Goal: Task Accomplishment & Management: Manage account settings

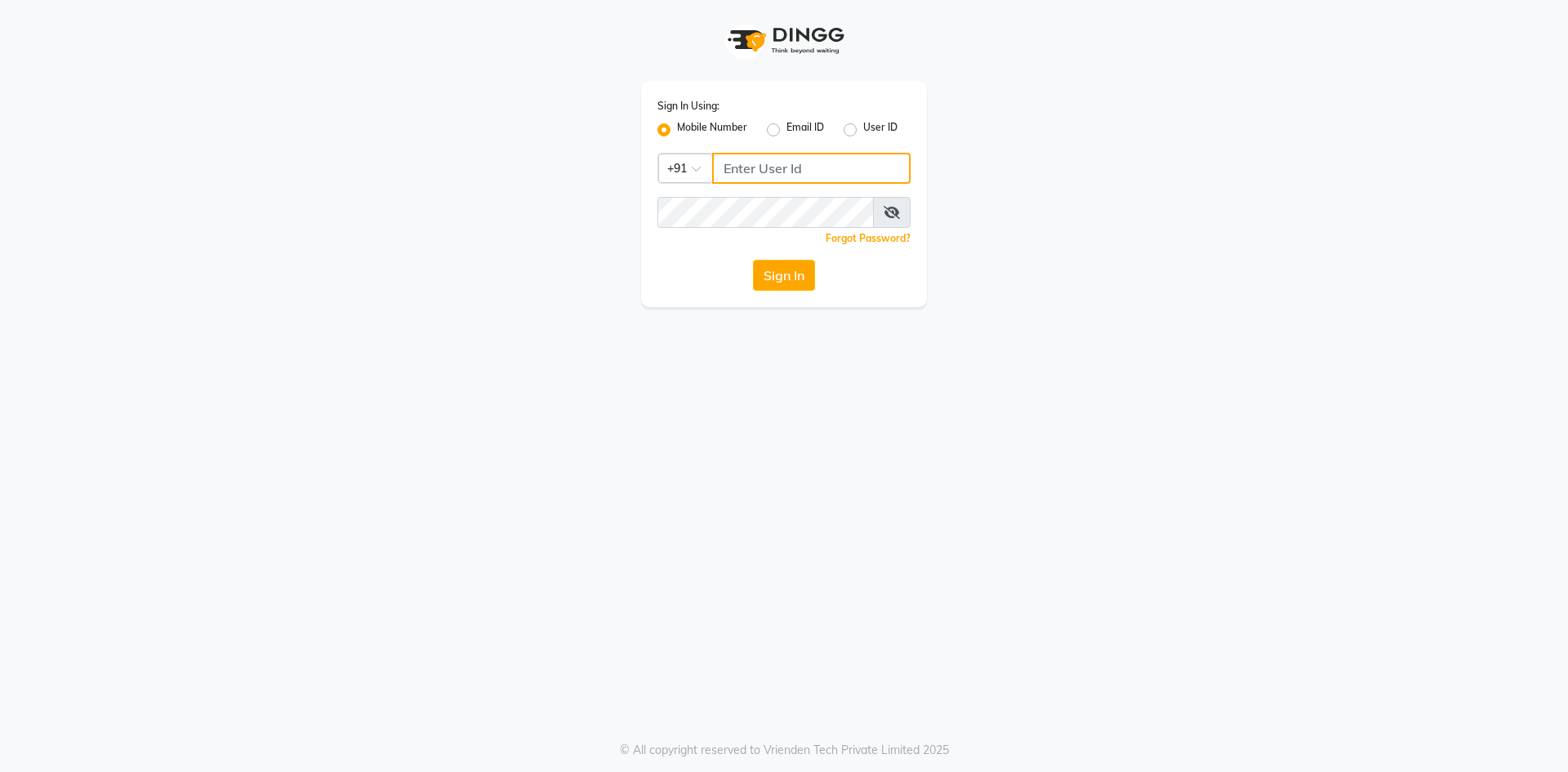
type input "9769354714"
click at [788, 275] on button "Sign In" at bounding box center [784, 275] width 62 height 31
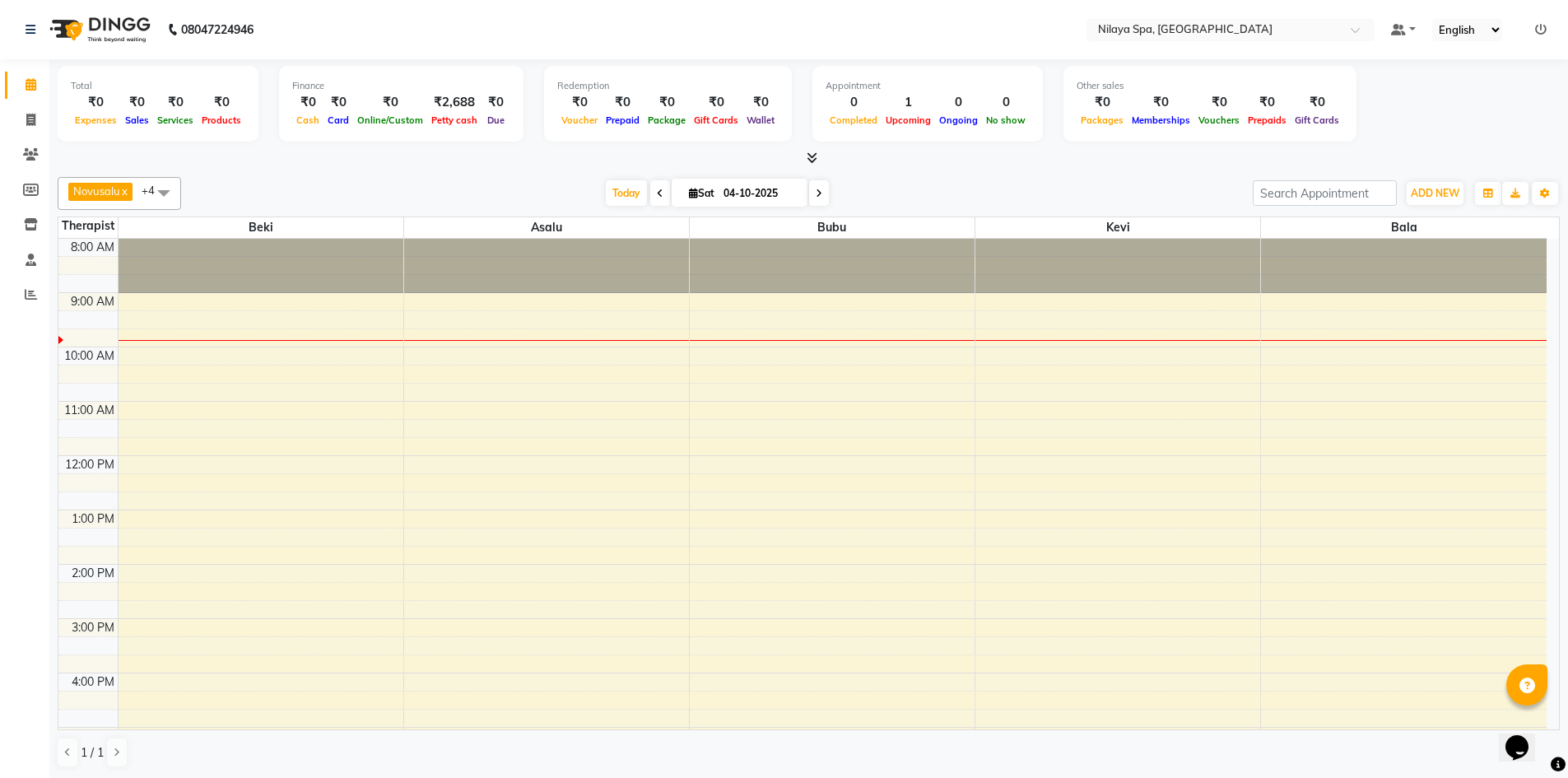
click at [658, 200] on span at bounding box center [660, 193] width 20 height 26
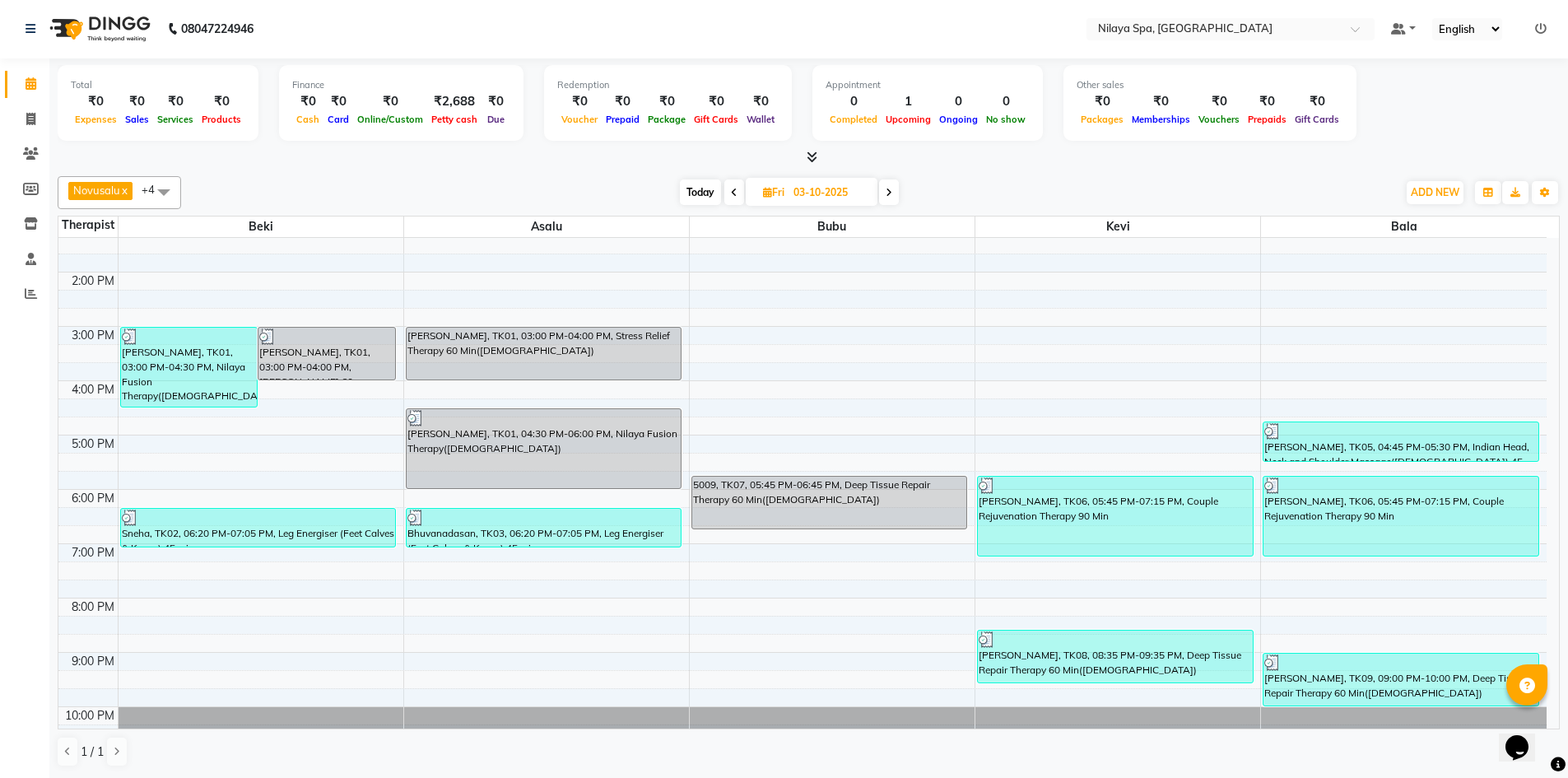
scroll to position [329, 0]
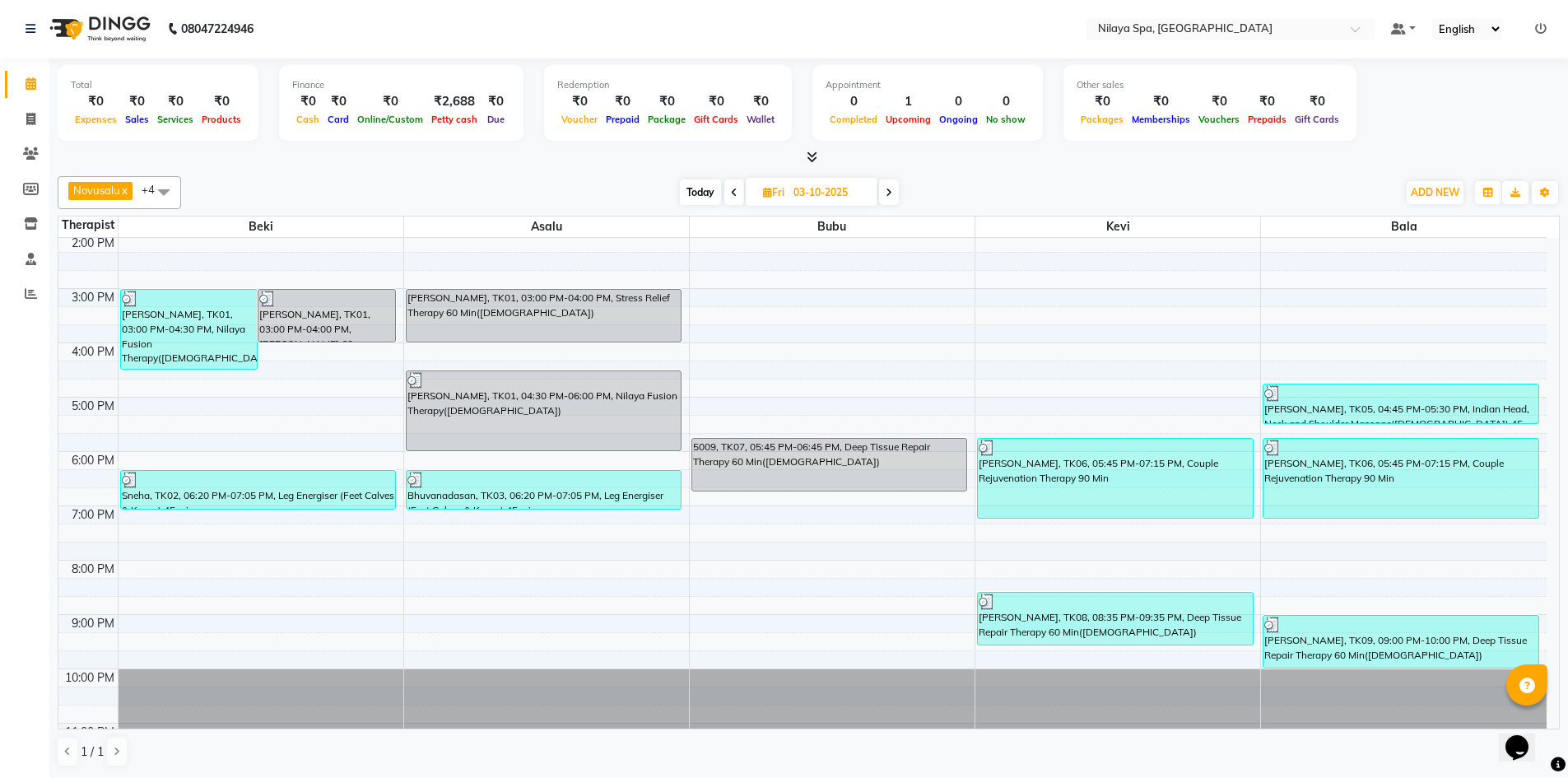
click at [886, 195] on icon at bounding box center [889, 193] width 7 height 10
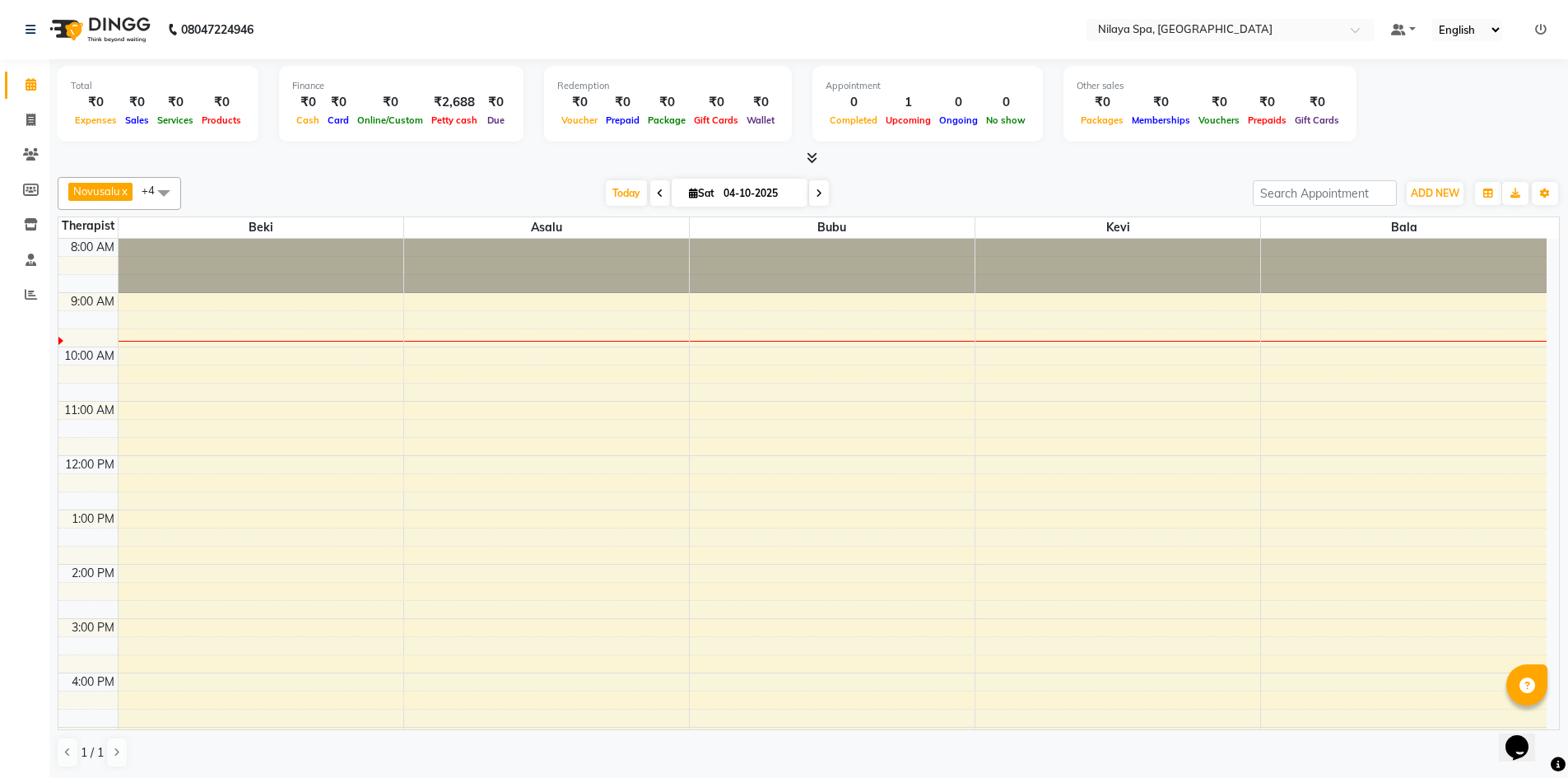
scroll to position [1, 0]
click at [820, 194] on span at bounding box center [819, 192] width 20 height 26
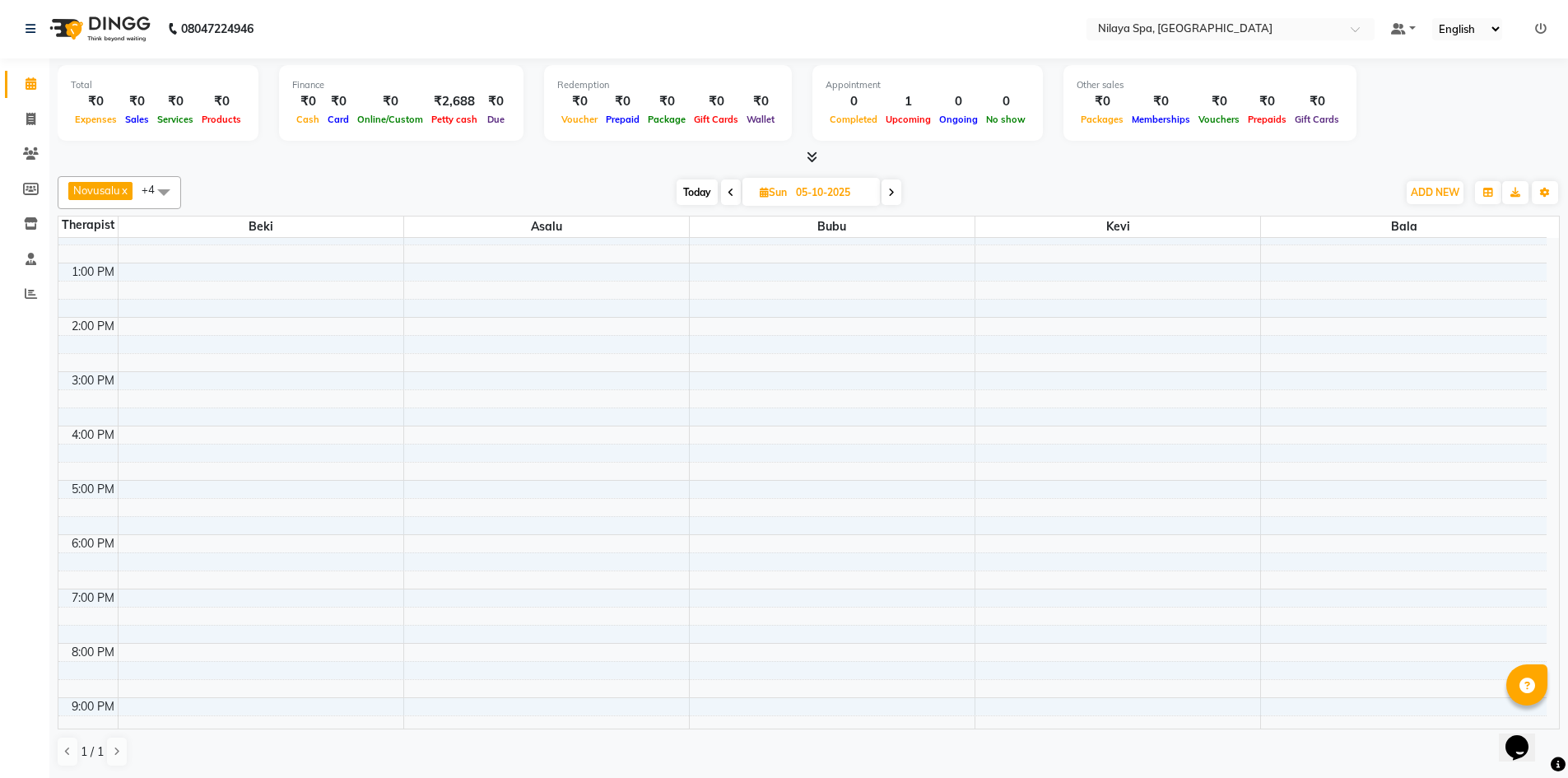
scroll to position [247, 0]
click at [730, 204] on span at bounding box center [731, 192] width 20 height 26
type input "04-10-2025"
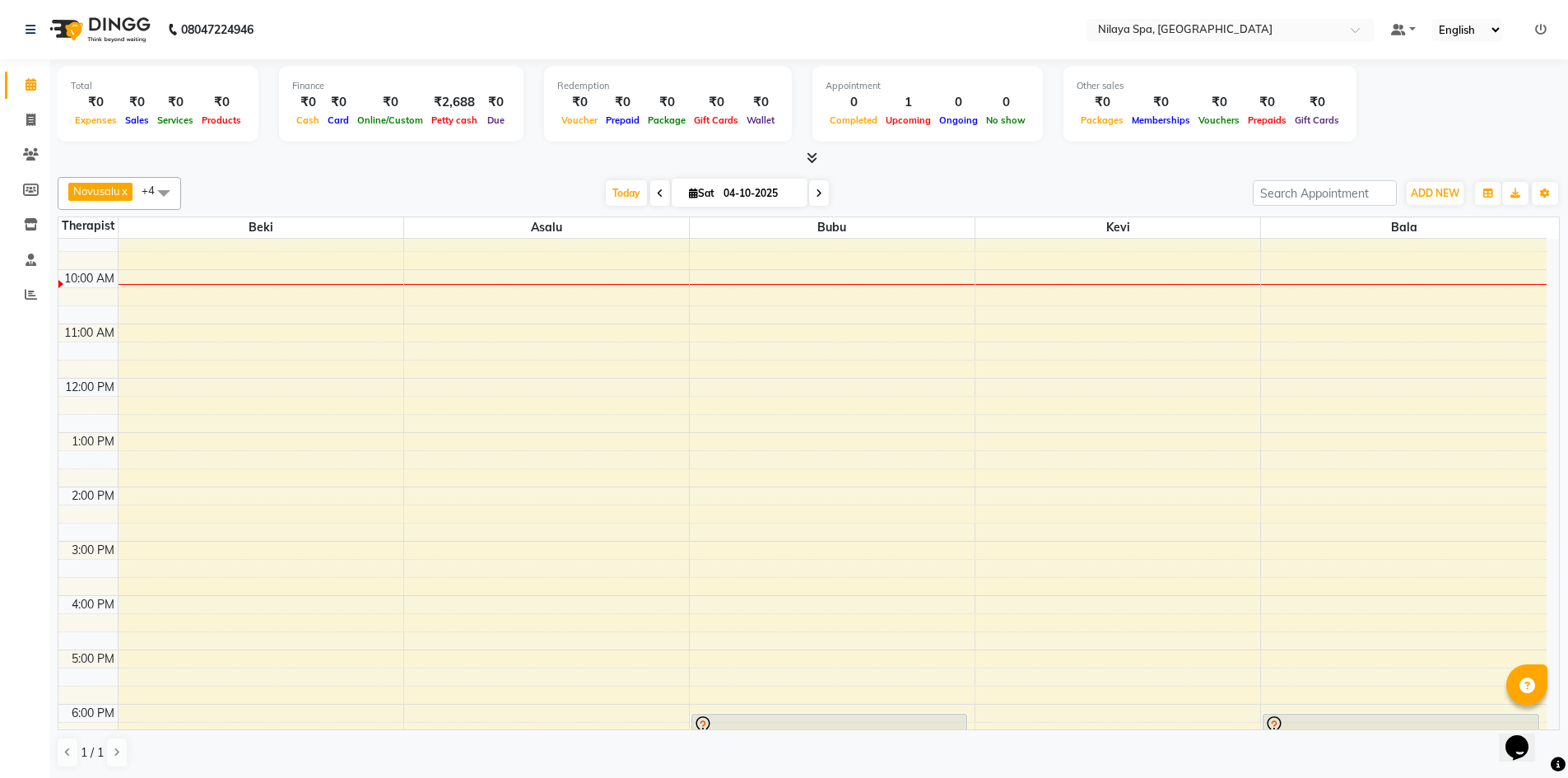
scroll to position [48, 0]
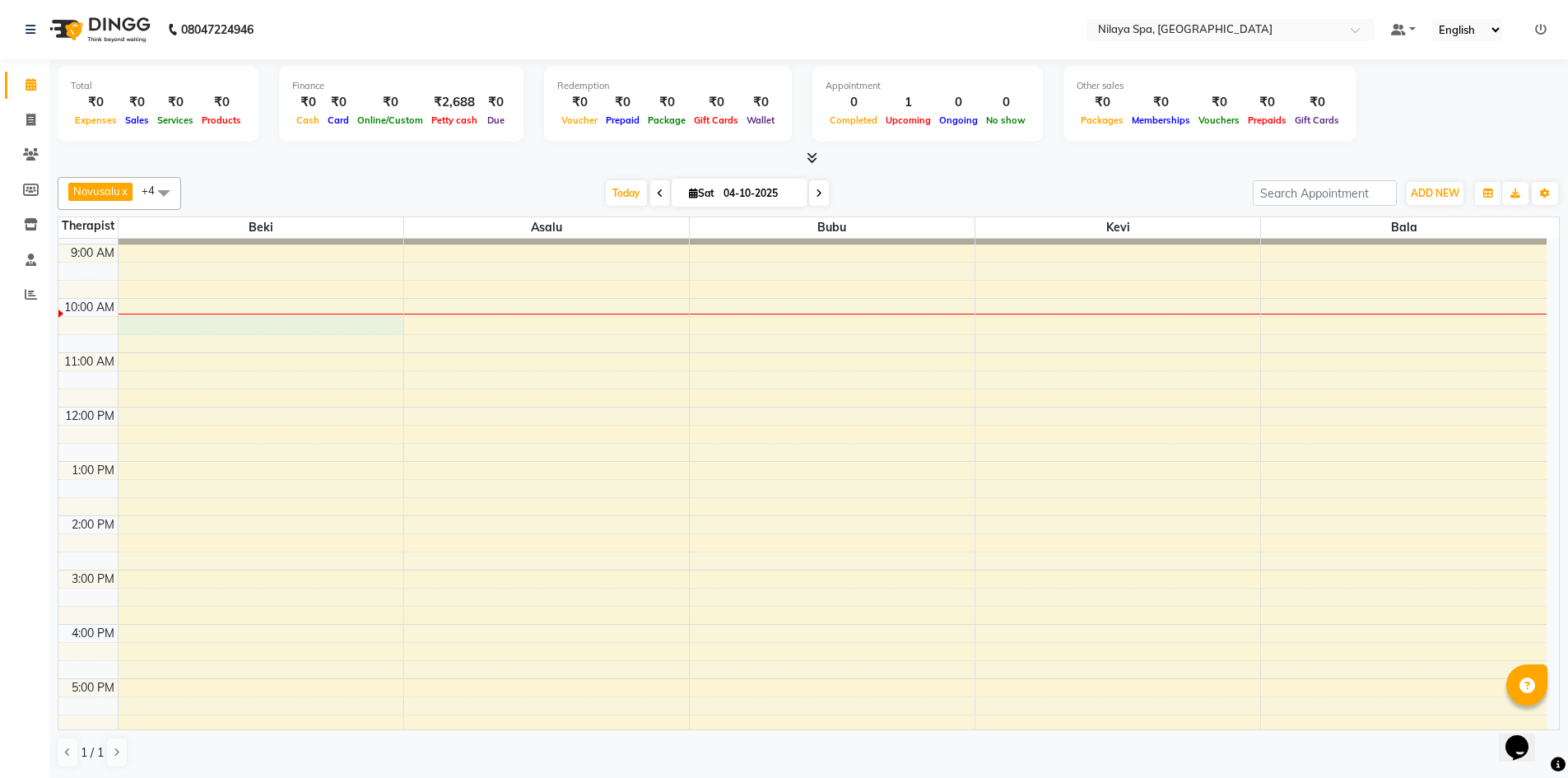
click at [164, 326] on div "8:00 AM 9:00 AM 10:00 AM 11:00 AM 12:00 PM 1:00 PM 2:00 PM 3:00 PM 4:00 PM 5:00…" at bounding box center [802, 624] width 1488 height 868
select select "92591"
select select "615"
select select "tentative"
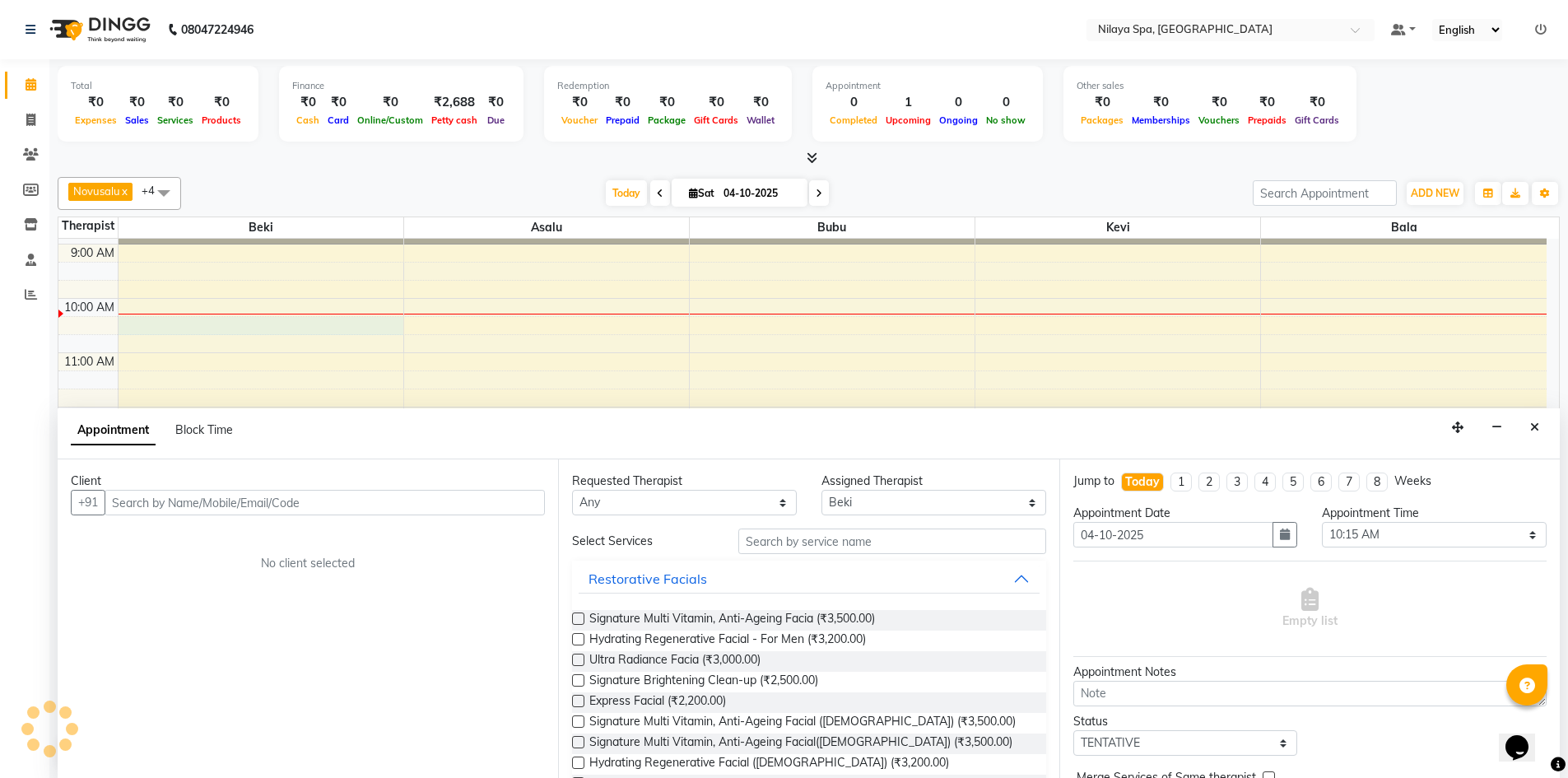
scroll to position [1, 0]
click at [453, 323] on div "8:00 AM 9:00 AM 10:00 AM 11:00 AM 12:00 PM 1:00 PM 2:00 PM 3:00 PM 4:00 PM 5:00…" at bounding box center [802, 623] width 1488 height 868
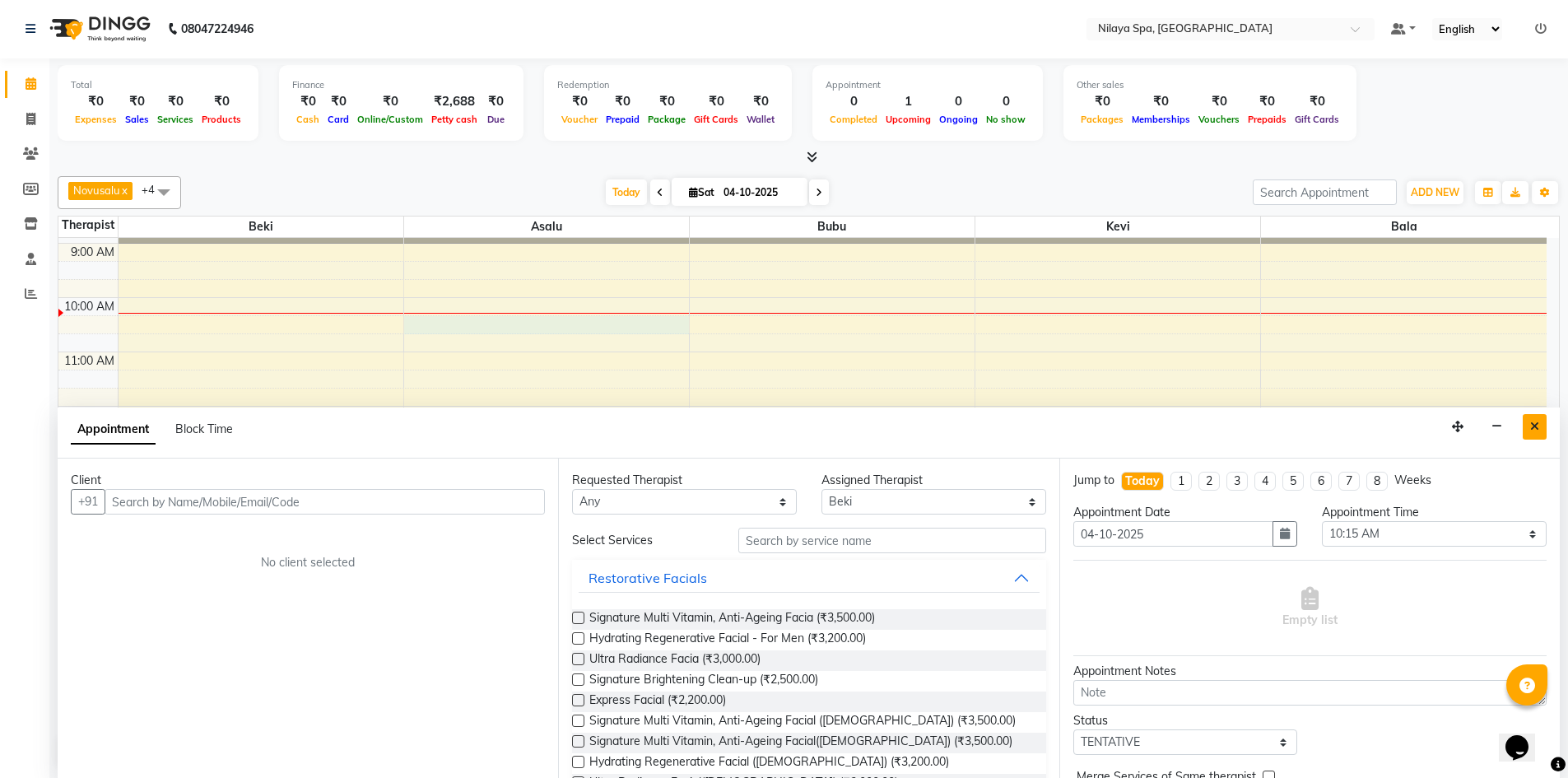
click at [1532, 423] on icon "Close" at bounding box center [1535, 427] width 9 height 12
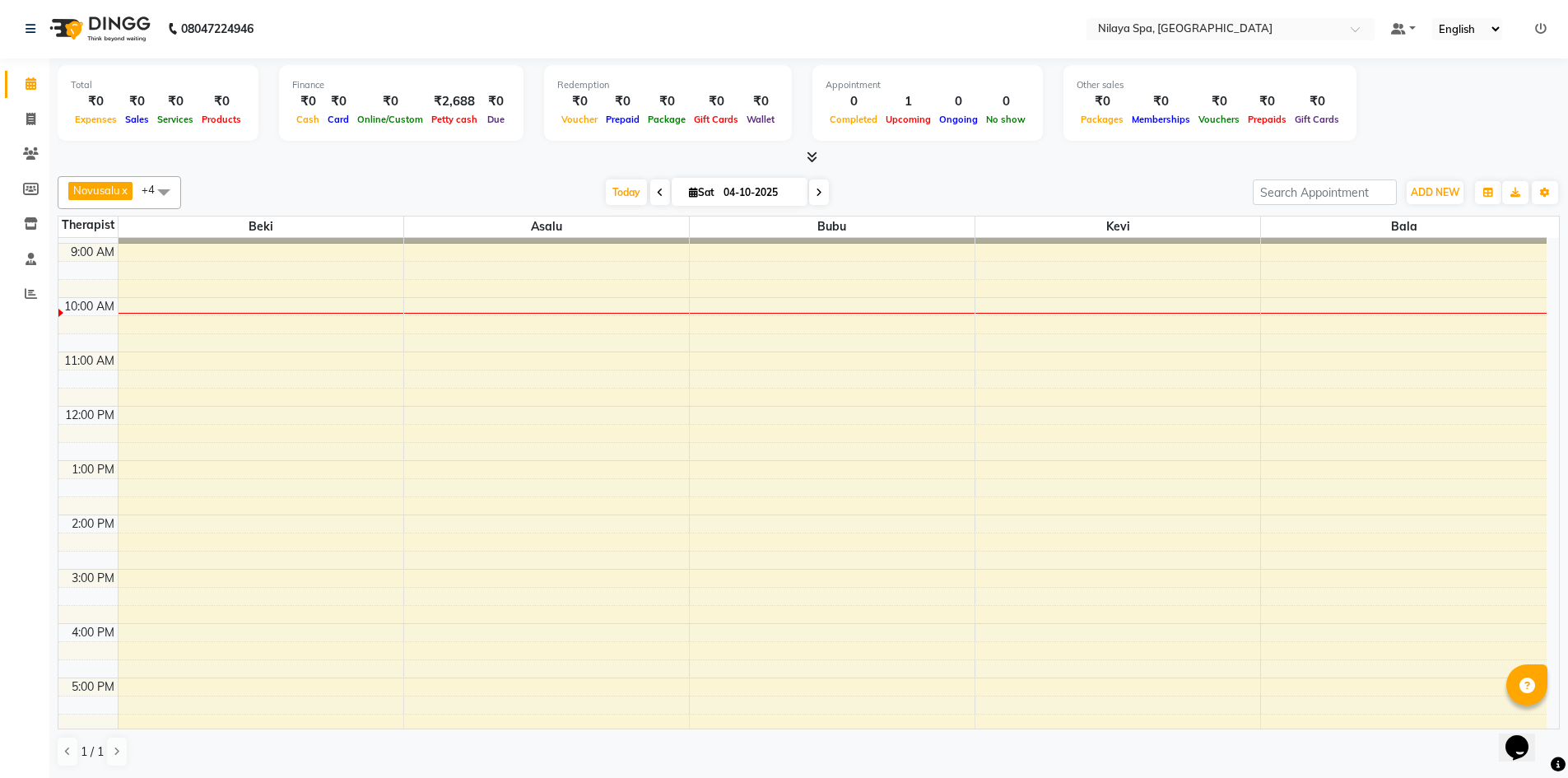
click at [540, 323] on div "8:00 AM 9:00 AM 10:00 AM 11:00 AM 12:00 PM 1:00 PM 2:00 PM 3:00 PM 4:00 PM 5:00…" at bounding box center [802, 623] width 1488 height 868
select select "92599"
select select "tentative"
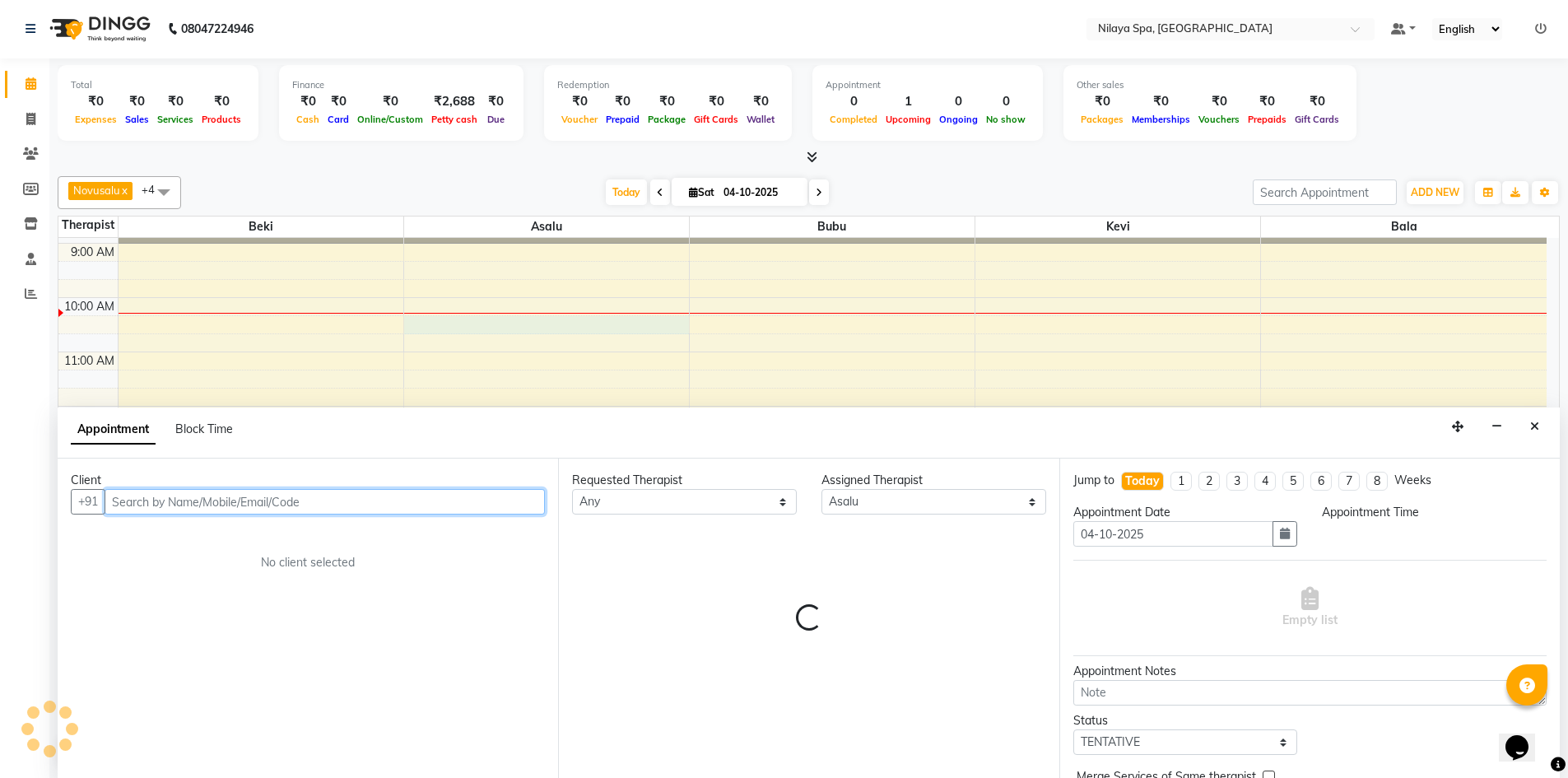
select select "615"
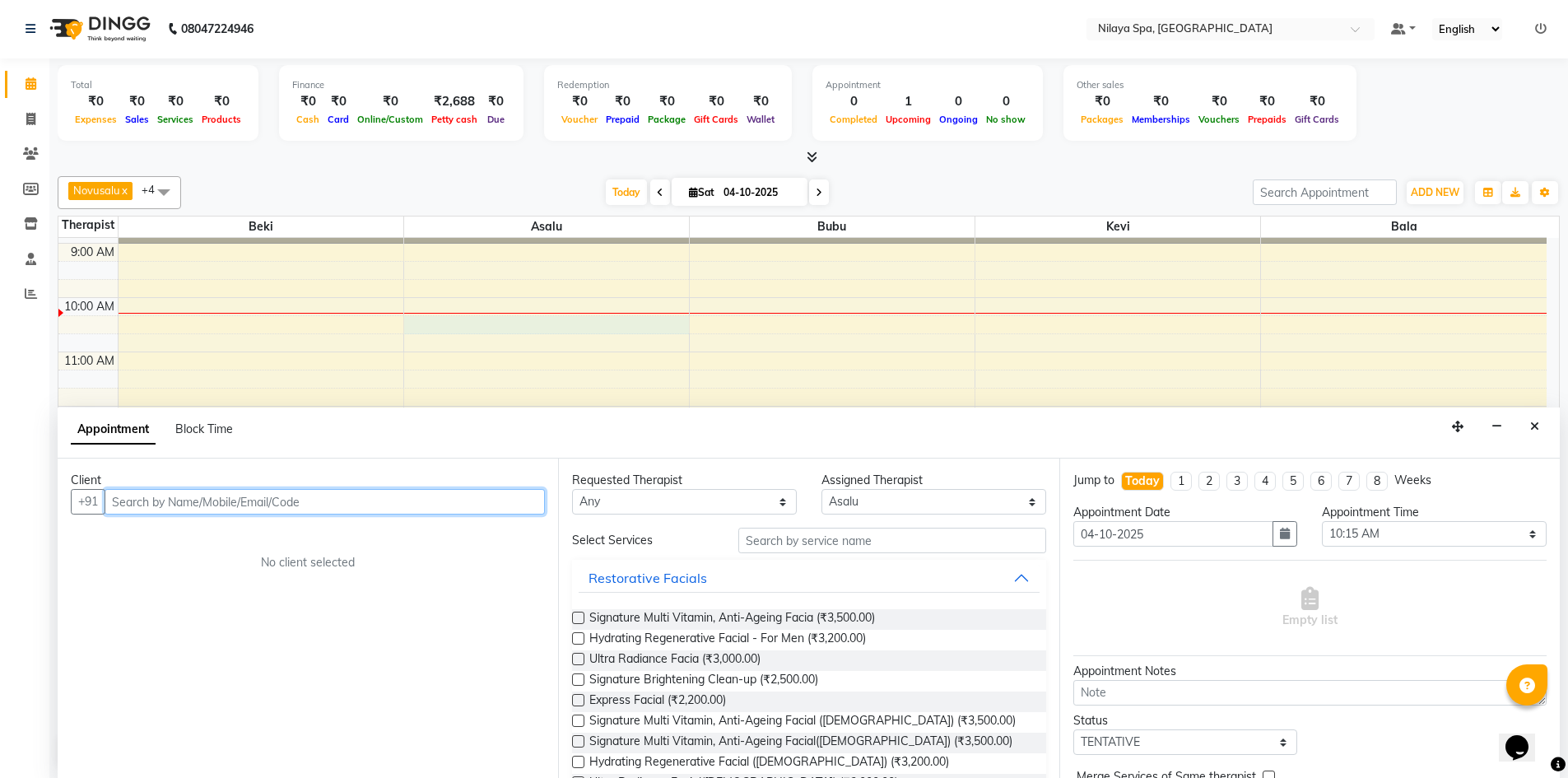
click at [166, 502] on input "text" at bounding box center [325, 502] width 441 height 26
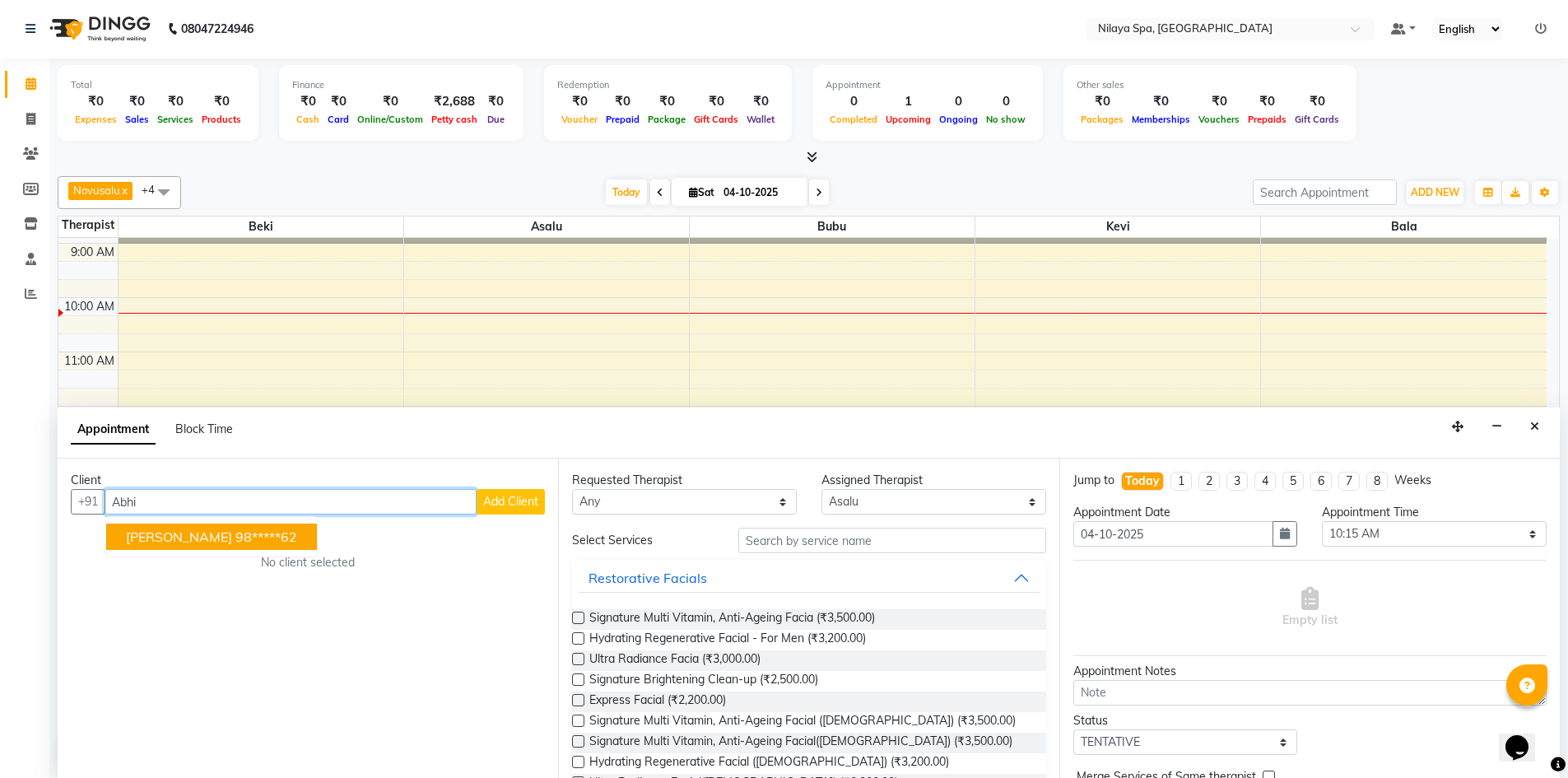
type input "Abhi"
click at [488, 508] on span "Add Client" at bounding box center [511, 501] width 55 height 15
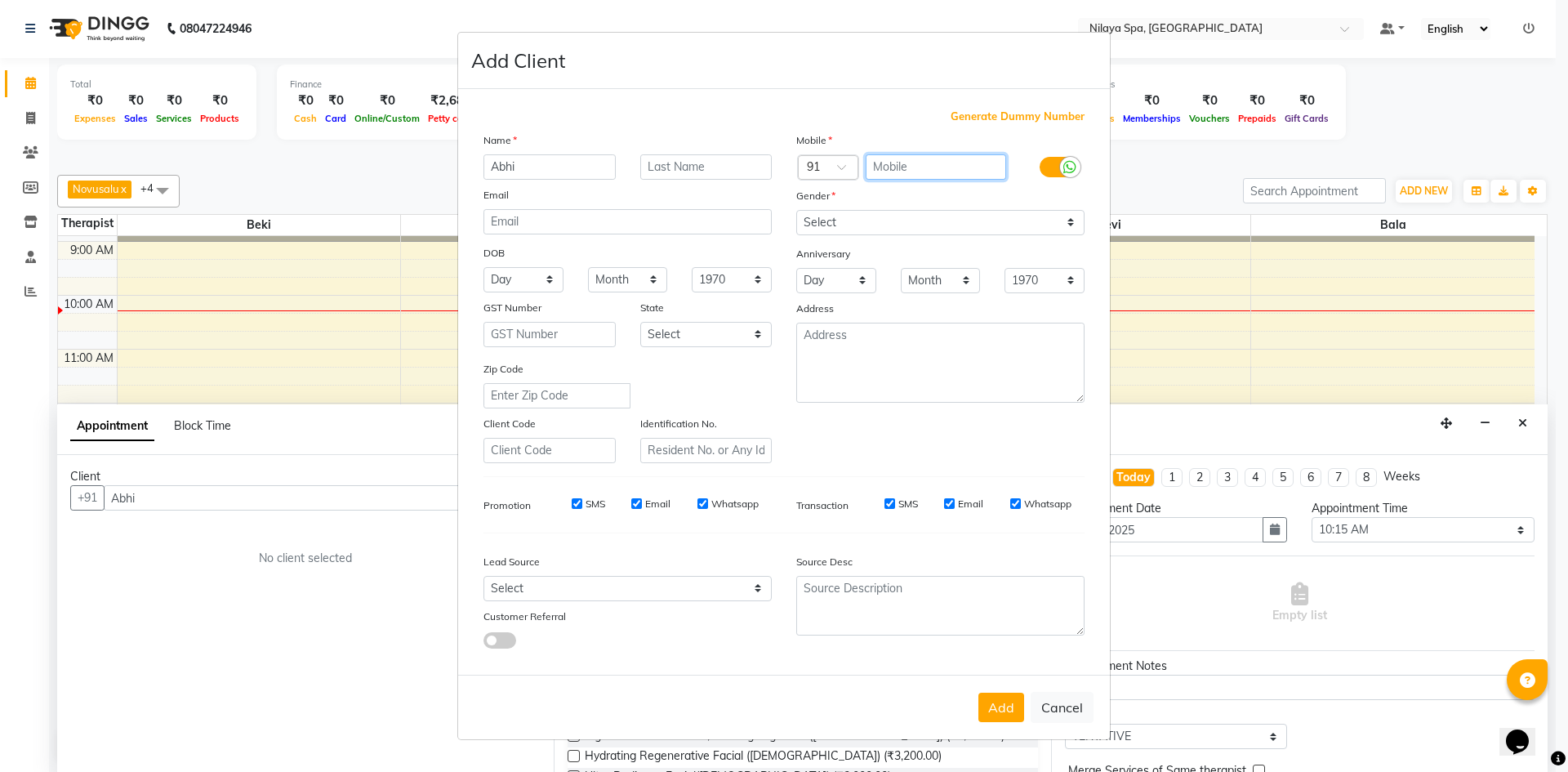
click at [908, 165] on input "text" at bounding box center [936, 167] width 141 height 25
click at [1065, 710] on button "Cancel" at bounding box center [1062, 708] width 62 height 31
select select
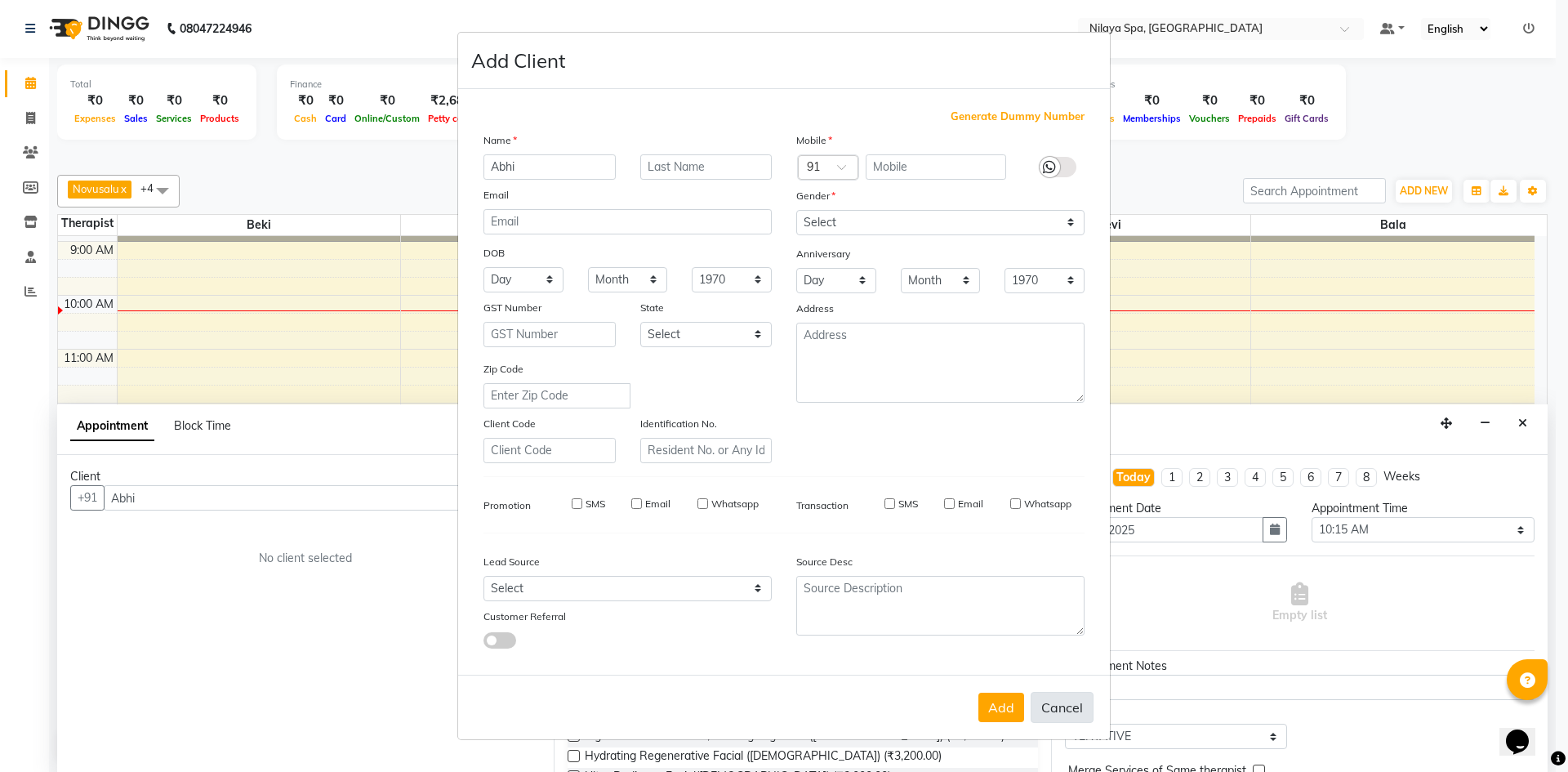
select select
checkbox input "false"
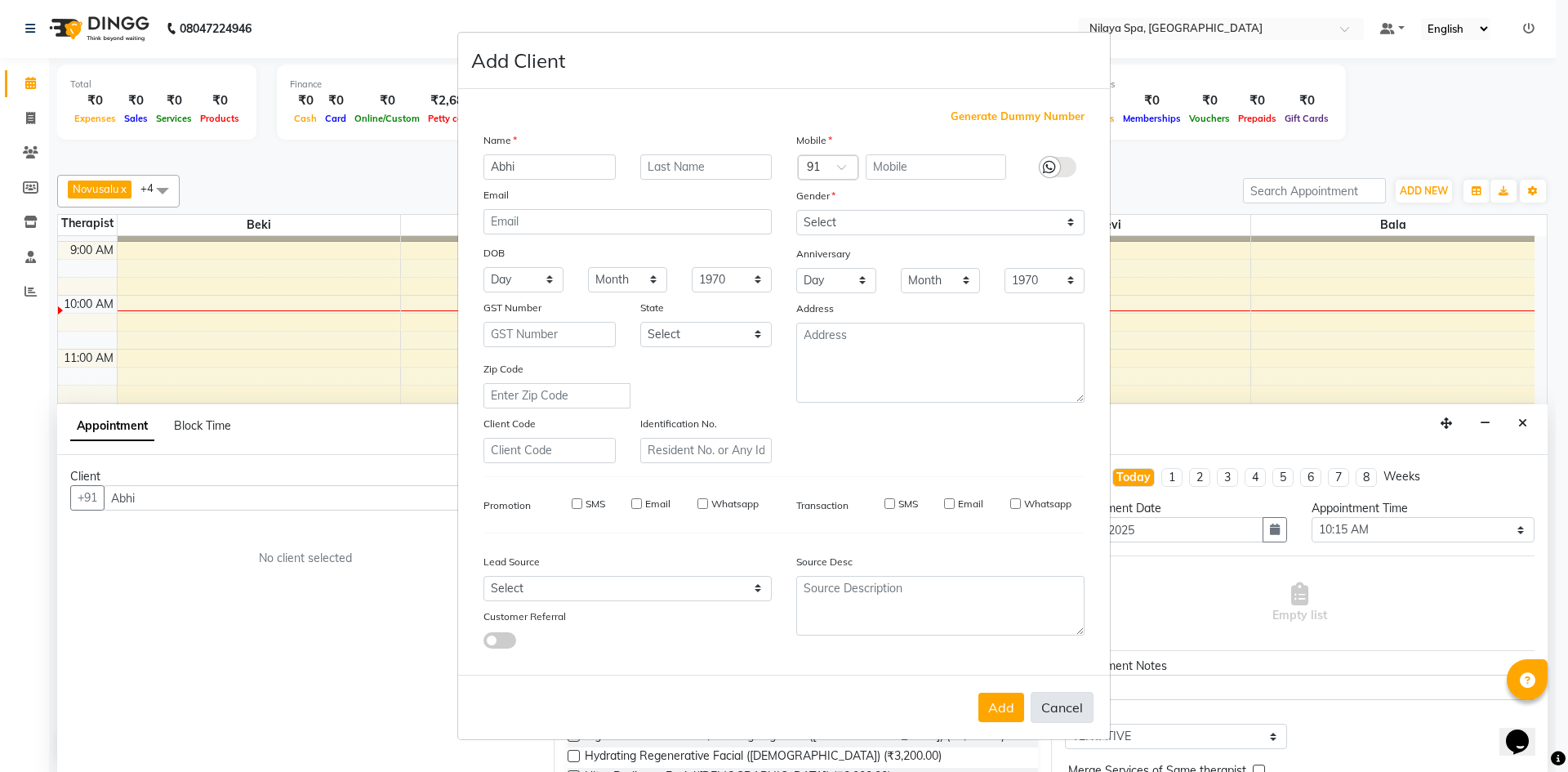
checkbox input "false"
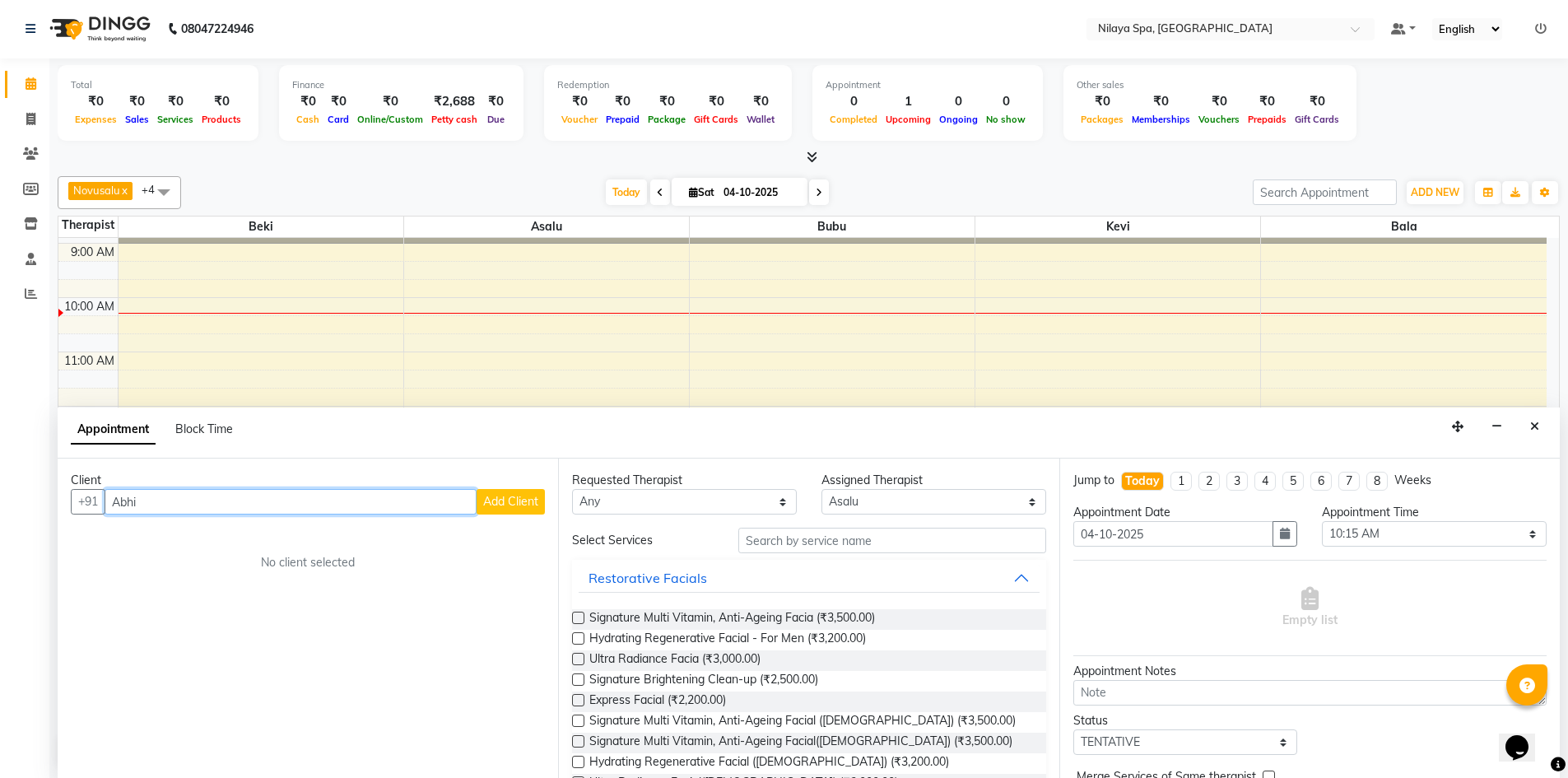
click at [147, 506] on input "Abhi" at bounding box center [290, 502] width 372 height 26
click at [183, 540] on span "[PERSON_NAME]" at bounding box center [179, 536] width 106 height 17
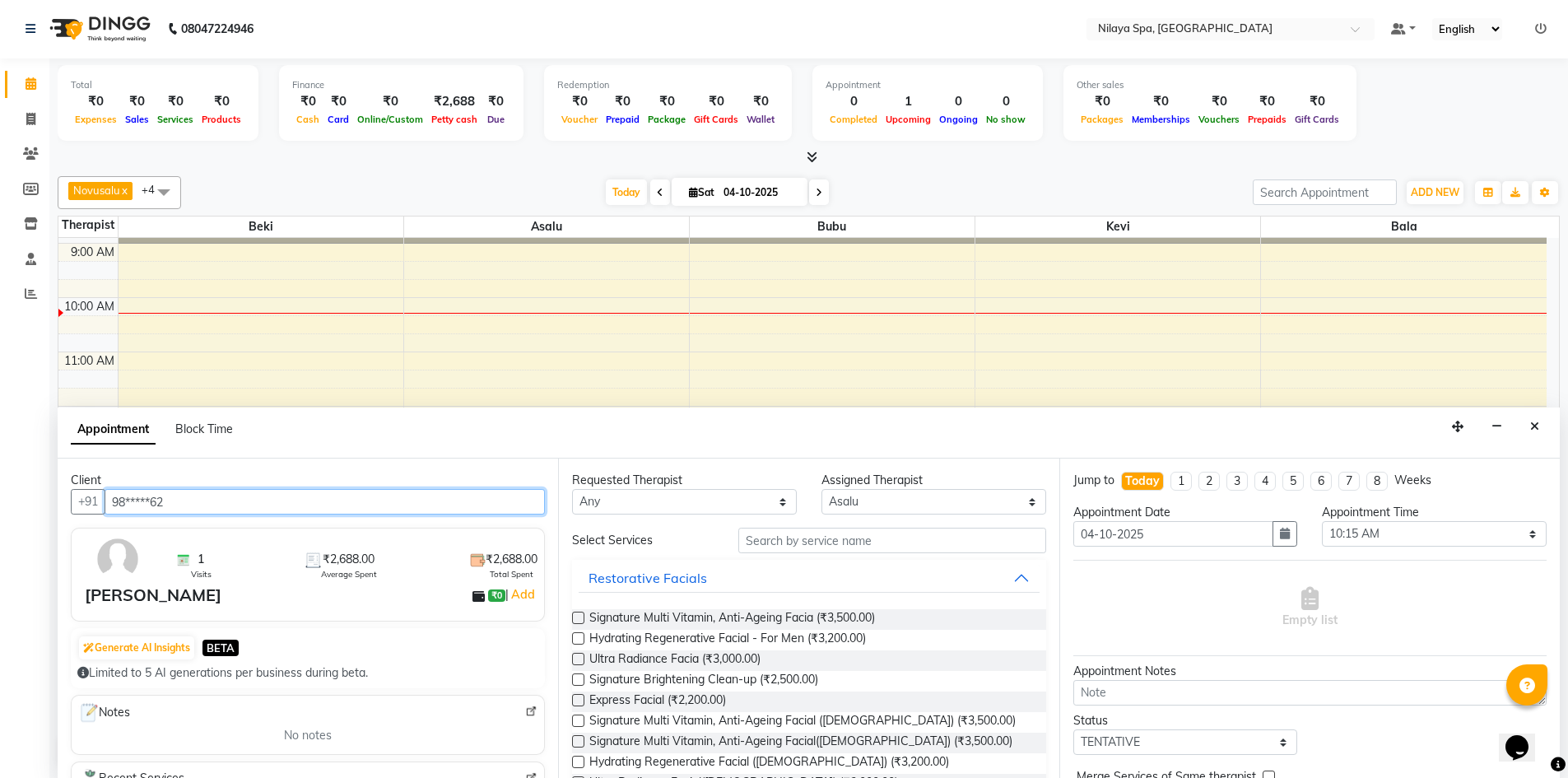
type input "98*****62"
click at [1015, 580] on button "Restorative Facials" at bounding box center [809, 577] width 460 height 30
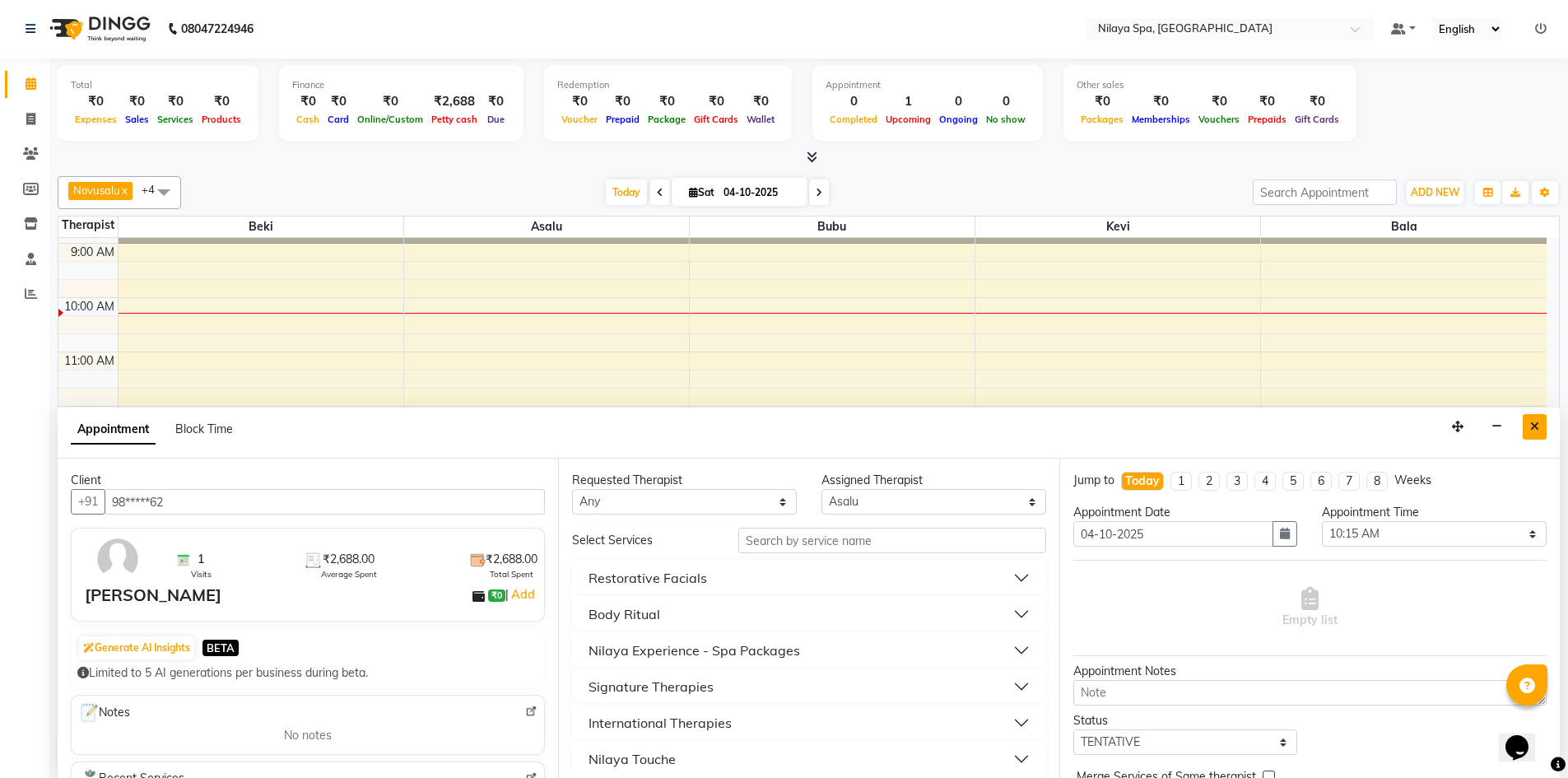
click at [1538, 424] on icon "Close" at bounding box center [1535, 427] width 9 height 12
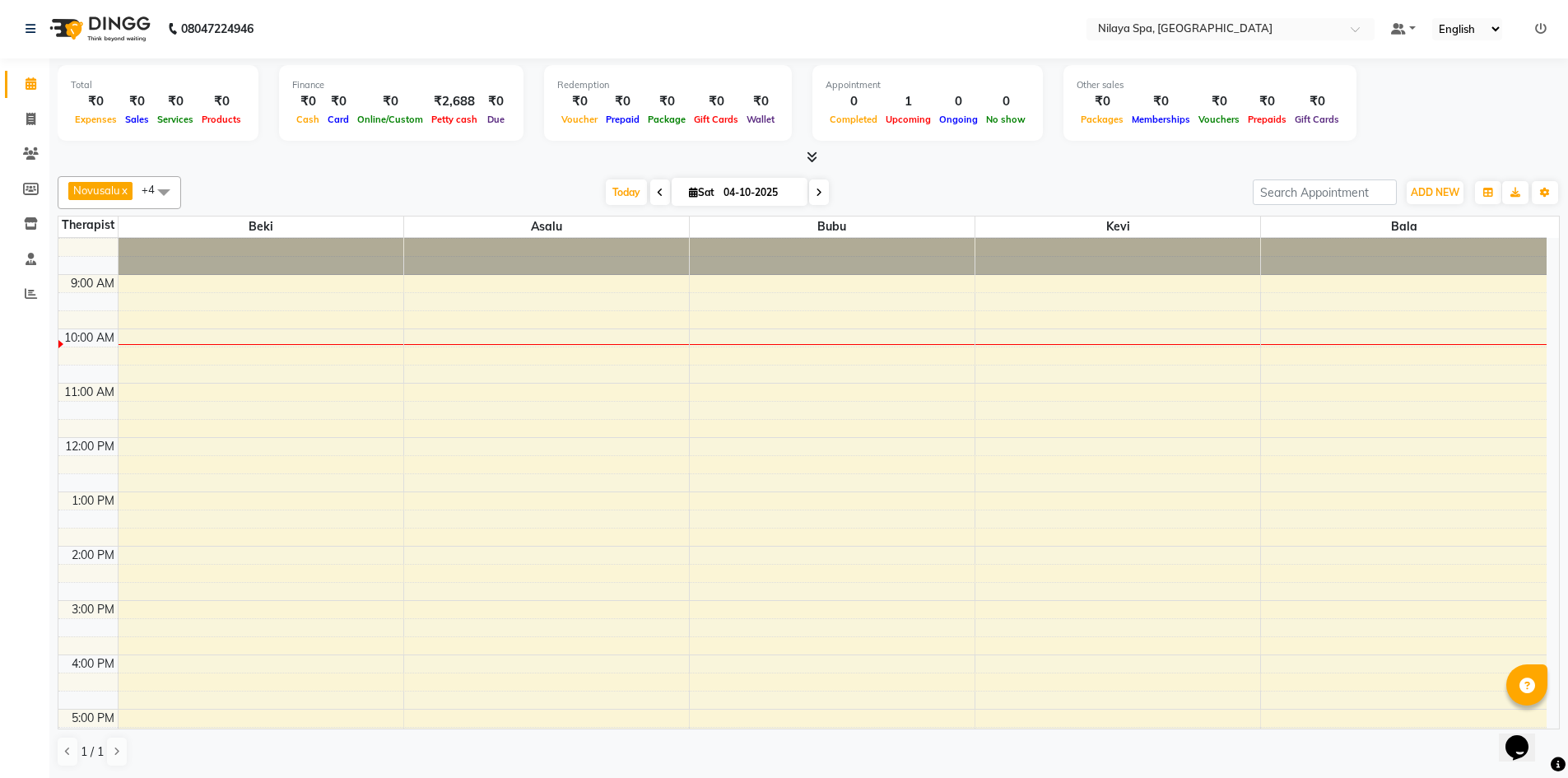
scroll to position [0, 0]
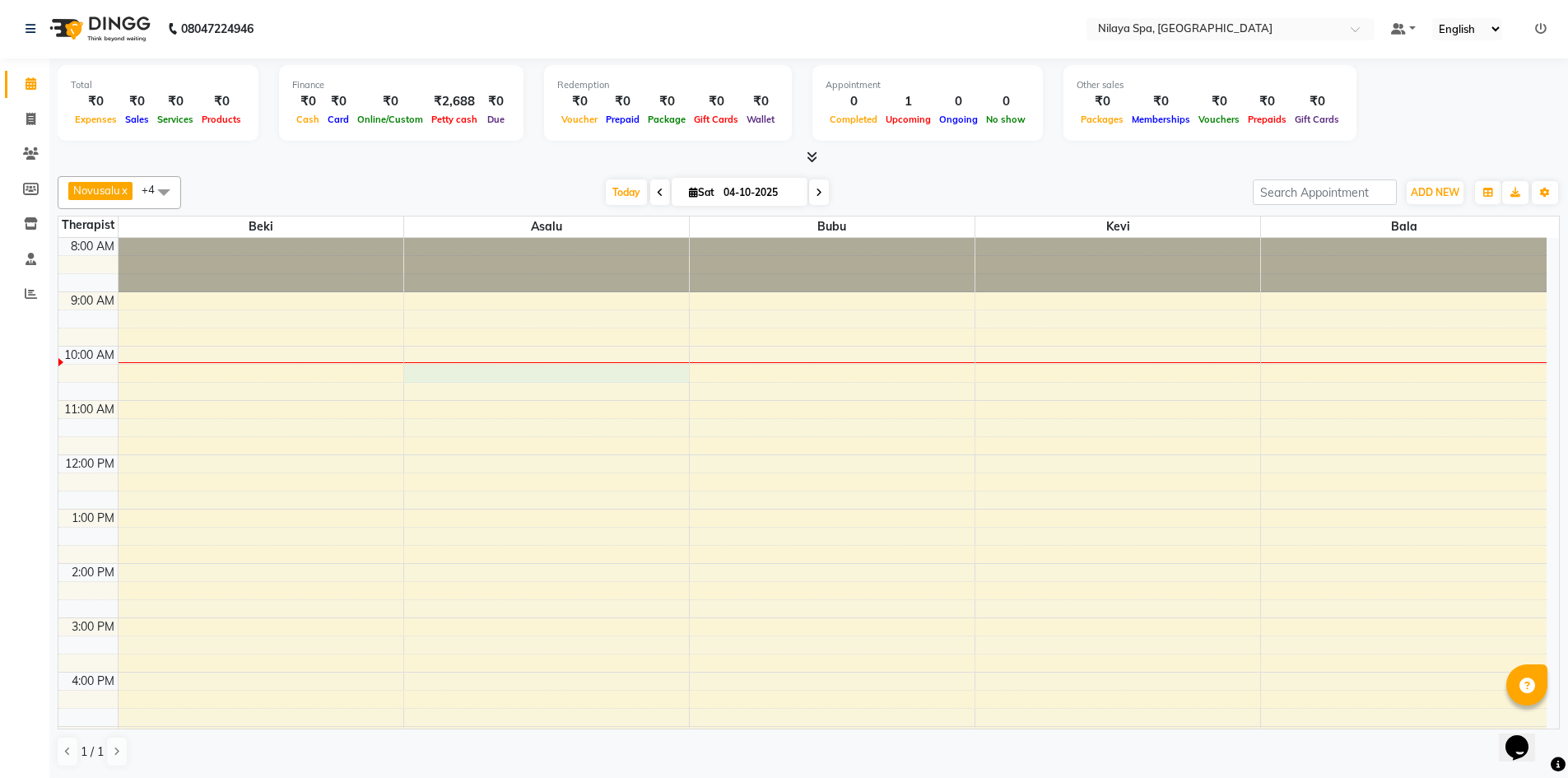
click at [484, 374] on div "8:00 AM 9:00 AM 10:00 AM 11:00 AM 12:00 PM 1:00 PM 2:00 PM 3:00 PM 4:00 PM 5:00…" at bounding box center [802, 672] width 1488 height 868
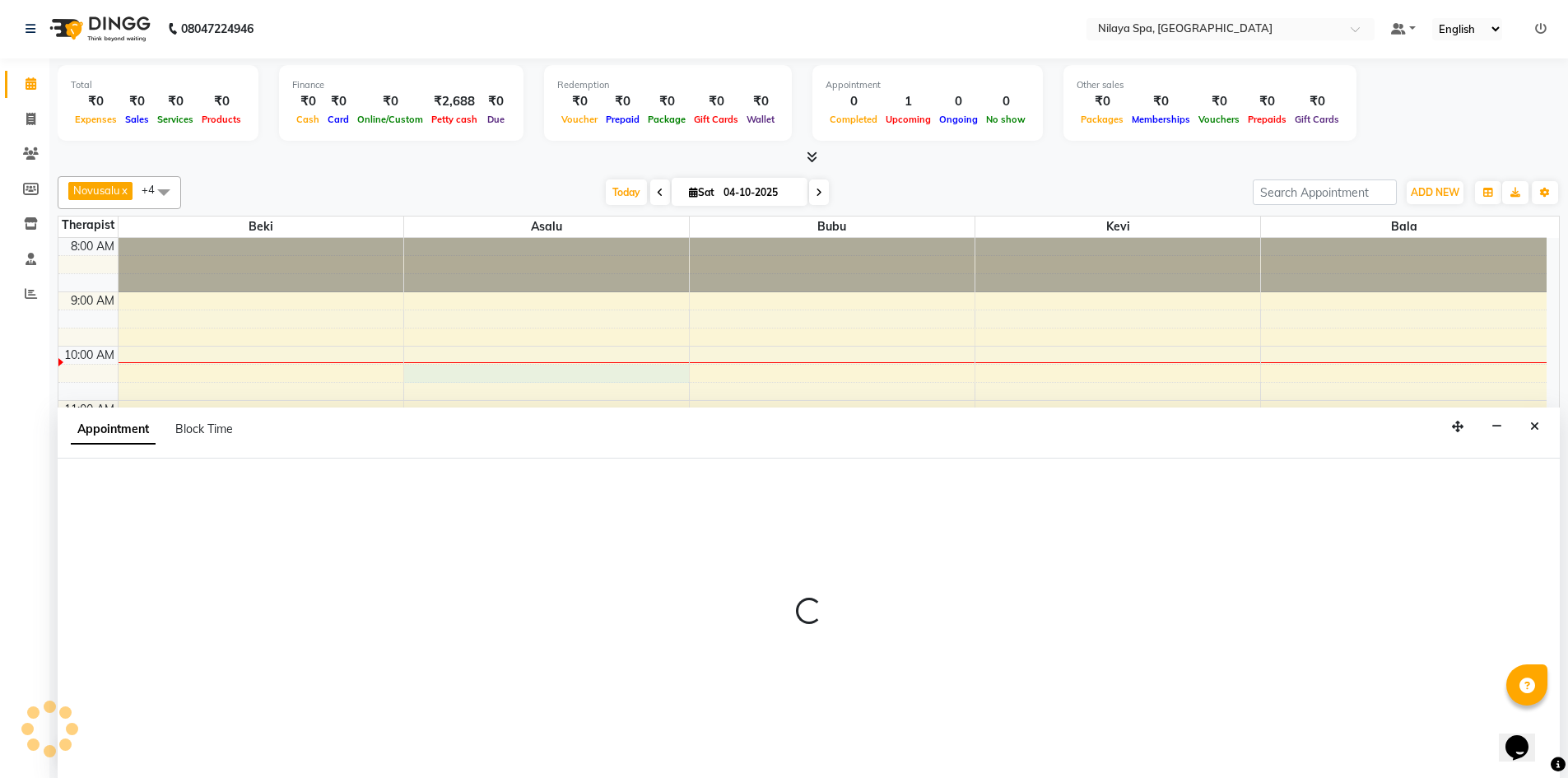
select select "92599"
select select "615"
select select "tentative"
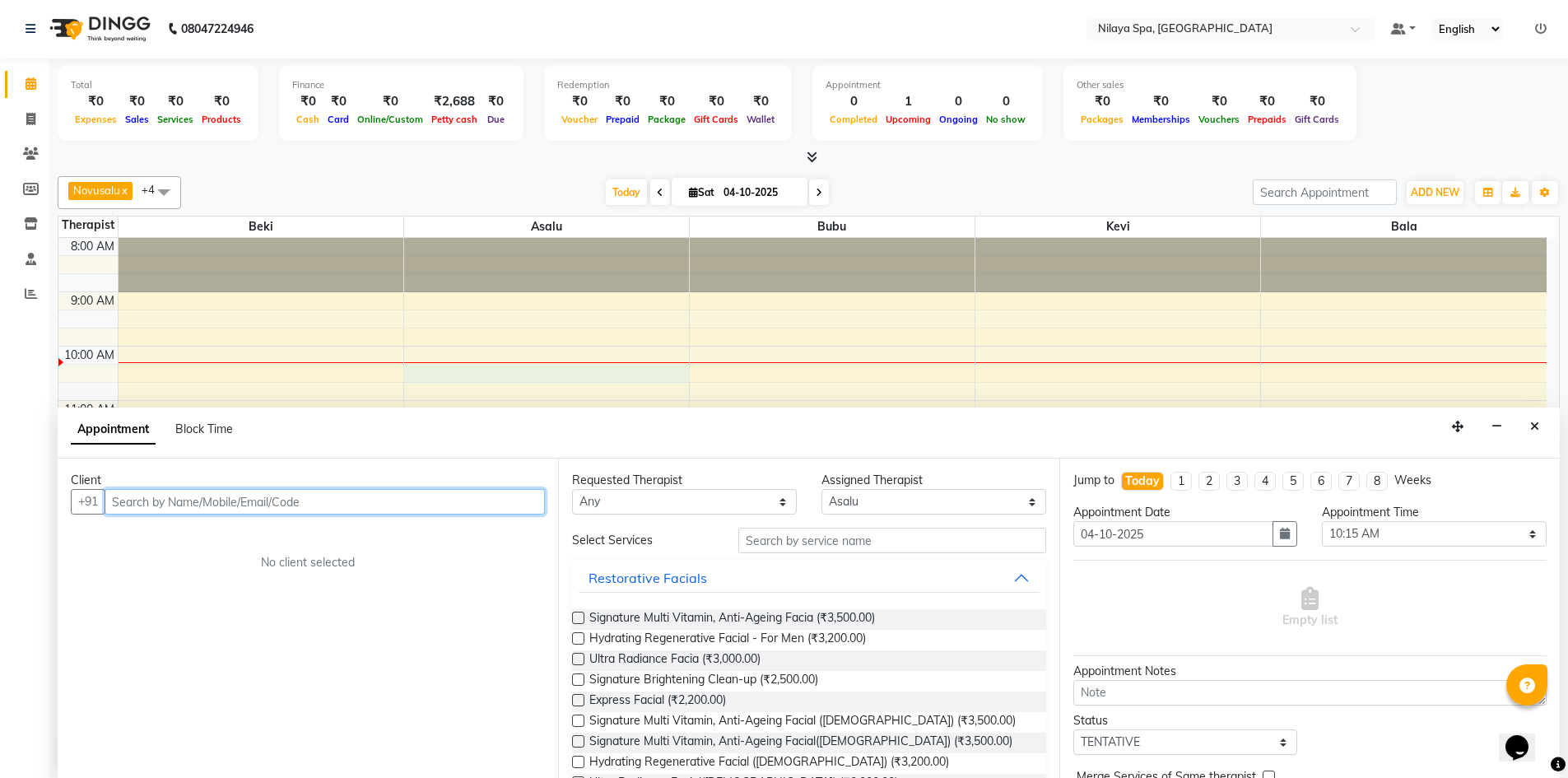
click at [143, 504] on input "text" at bounding box center [325, 502] width 441 height 26
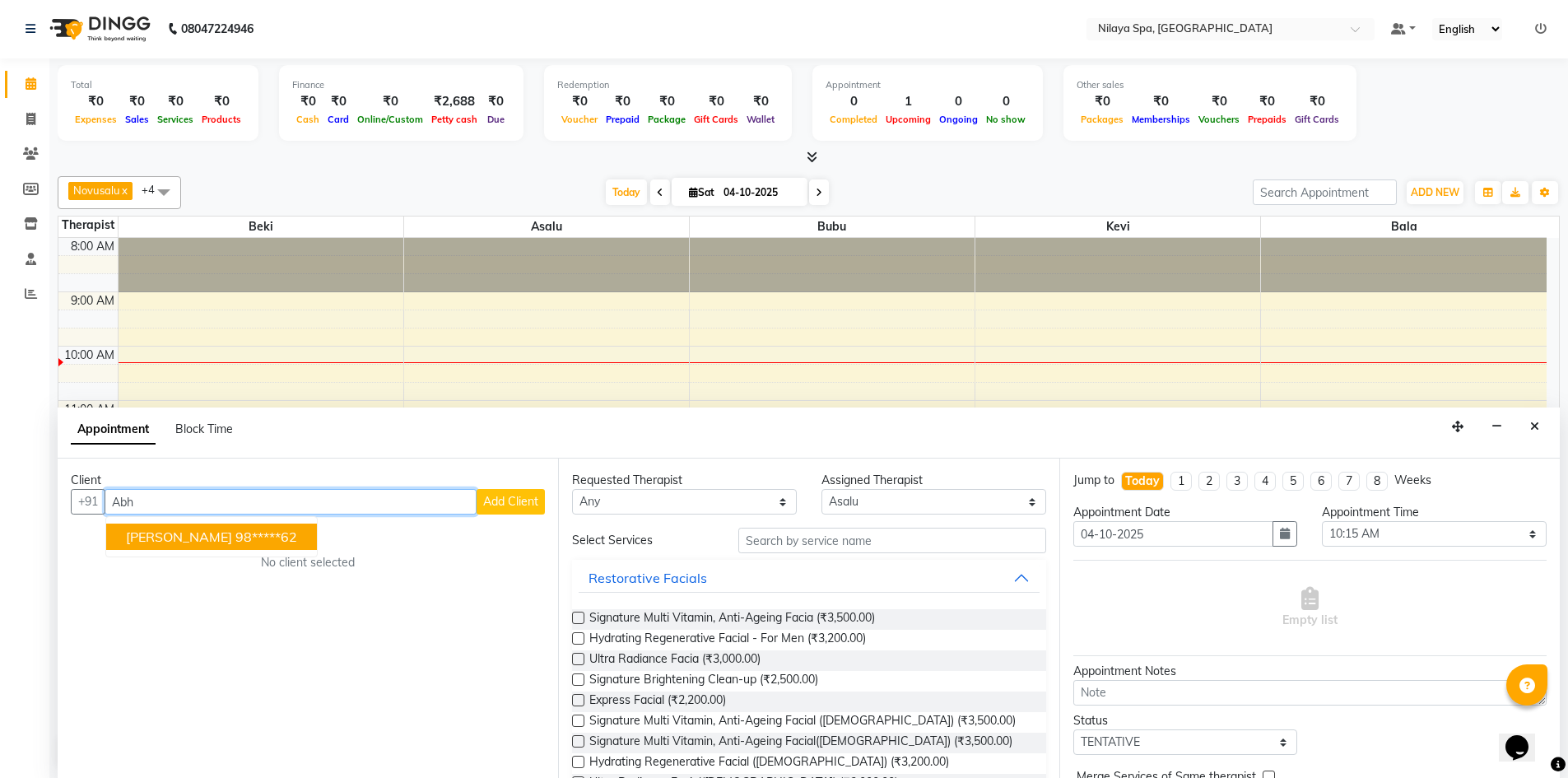
click at [173, 537] on span "[PERSON_NAME]" at bounding box center [179, 536] width 106 height 17
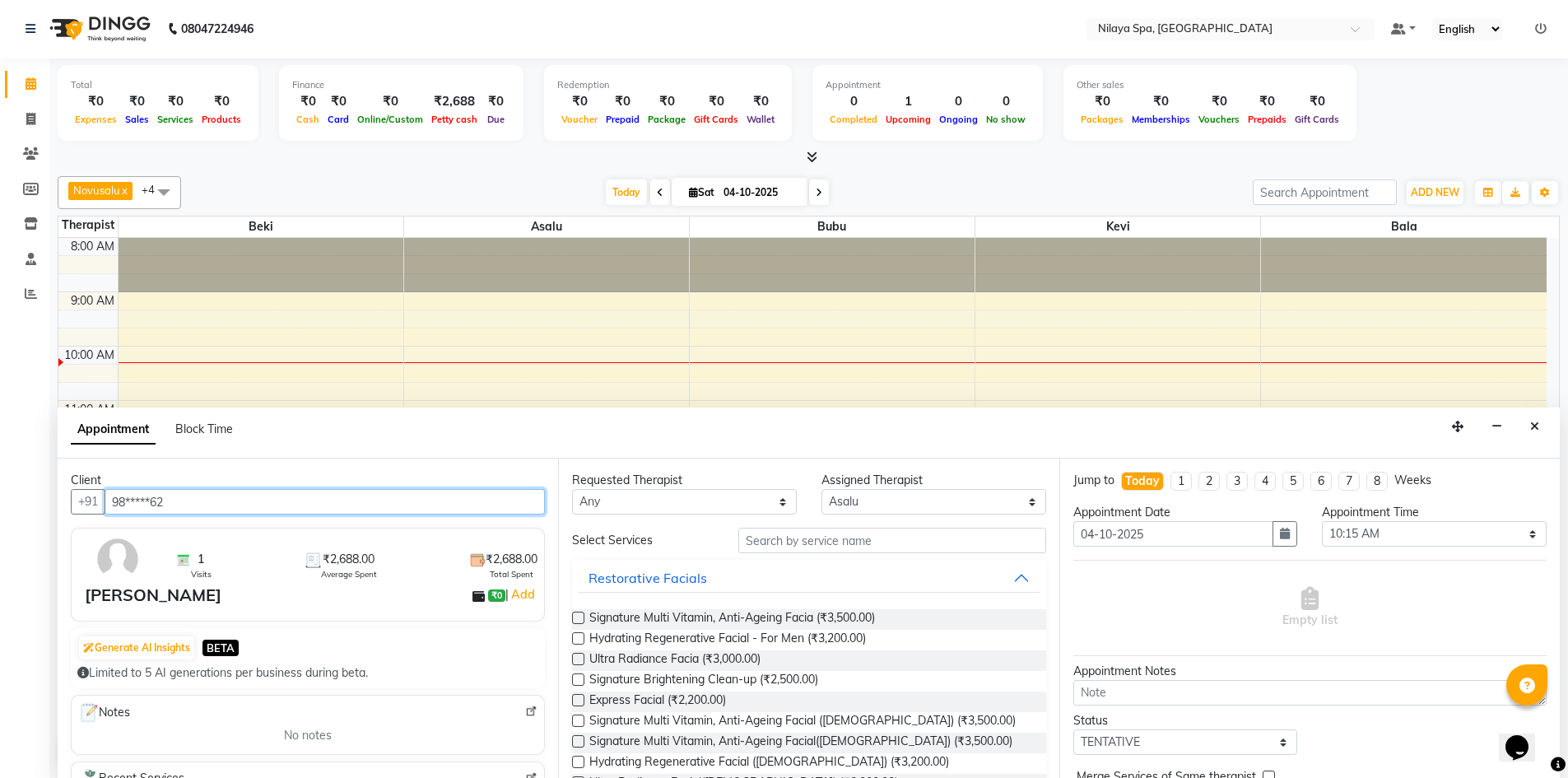
type input "98*****62"
click at [1004, 578] on button "Restorative Facials" at bounding box center [809, 577] width 460 height 30
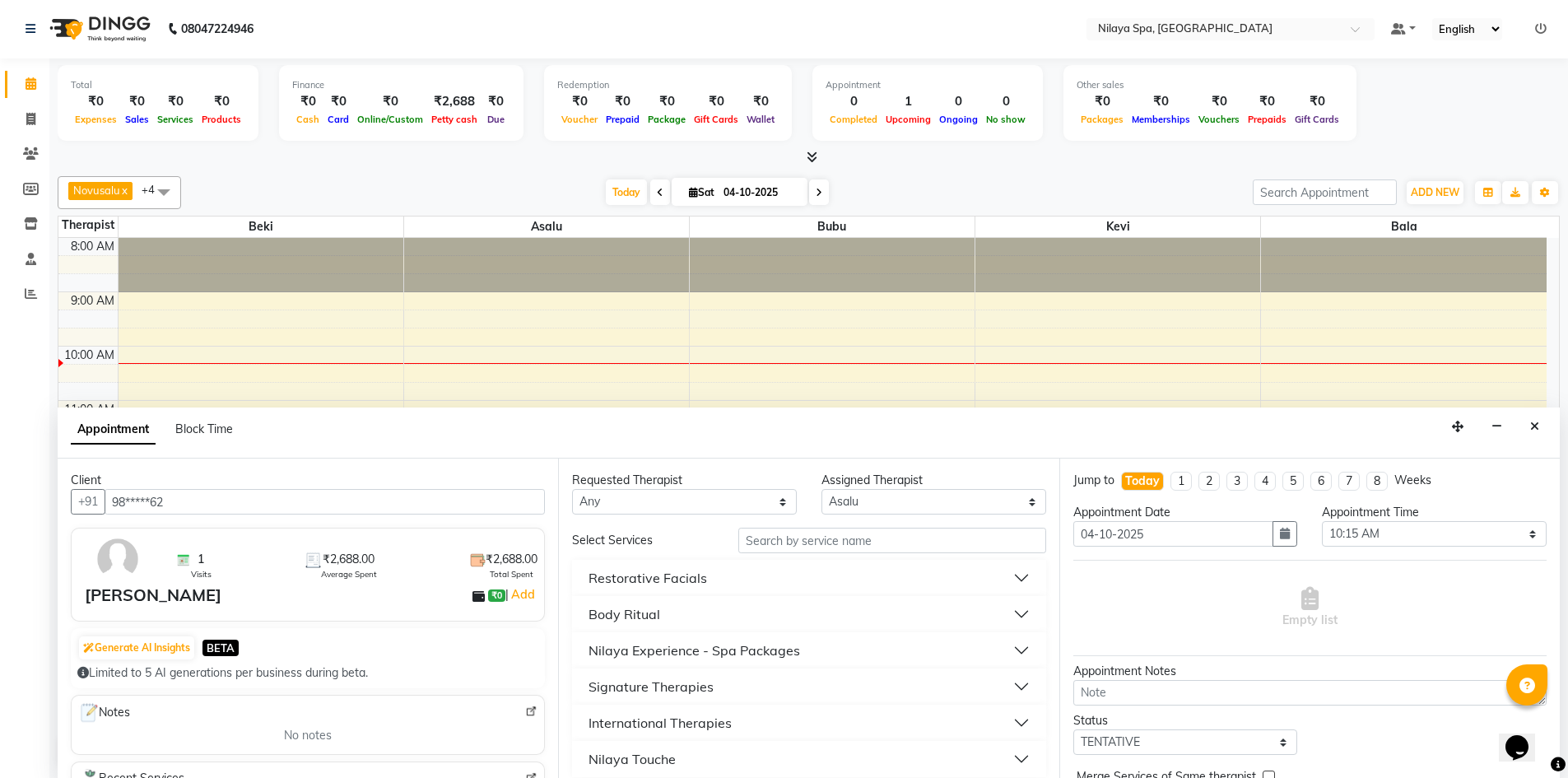
click at [678, 730] on div "International Therapies" at bounding box center [660, 723] width 144 height 20
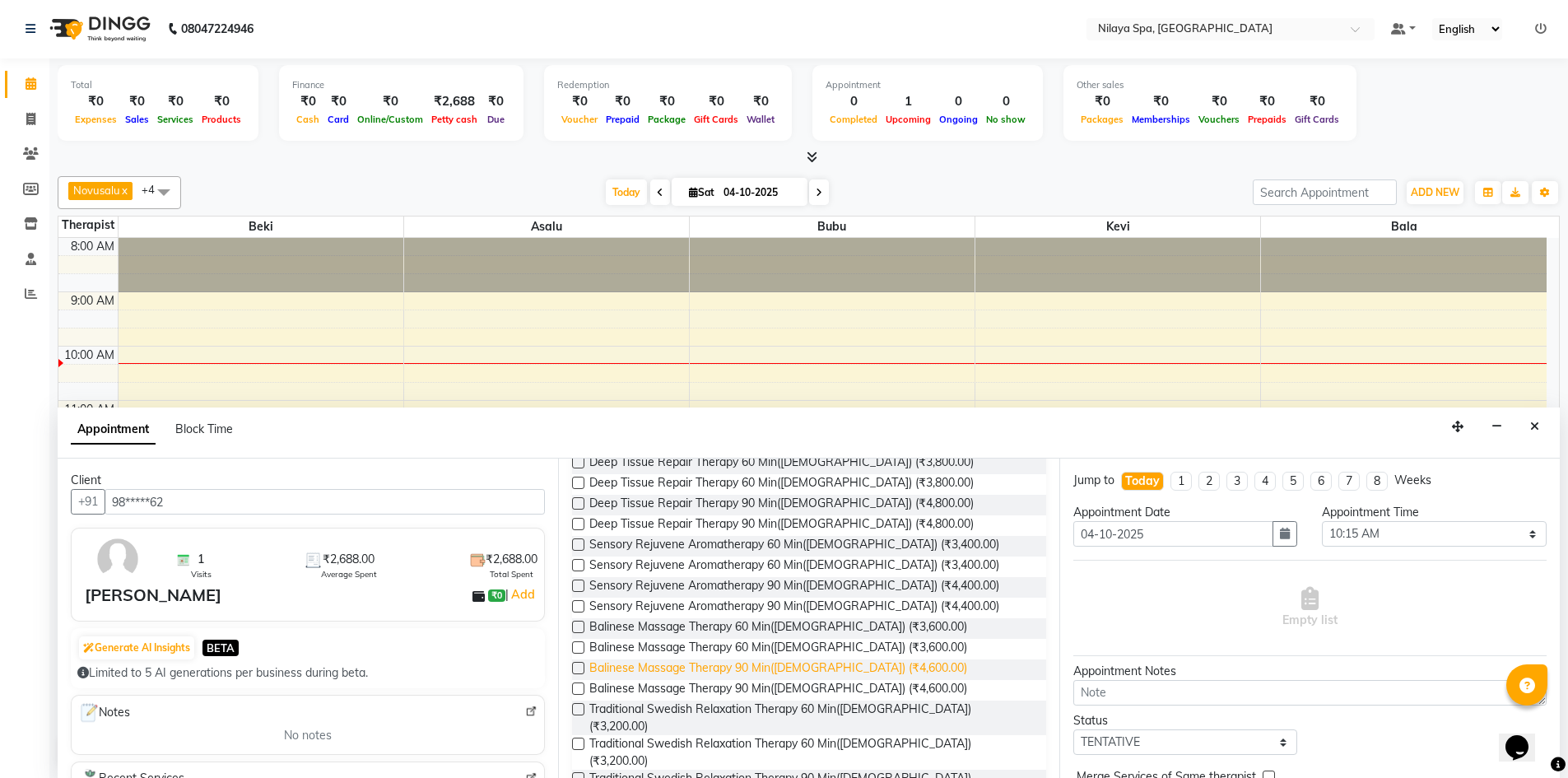
scroll to position [329, 0]
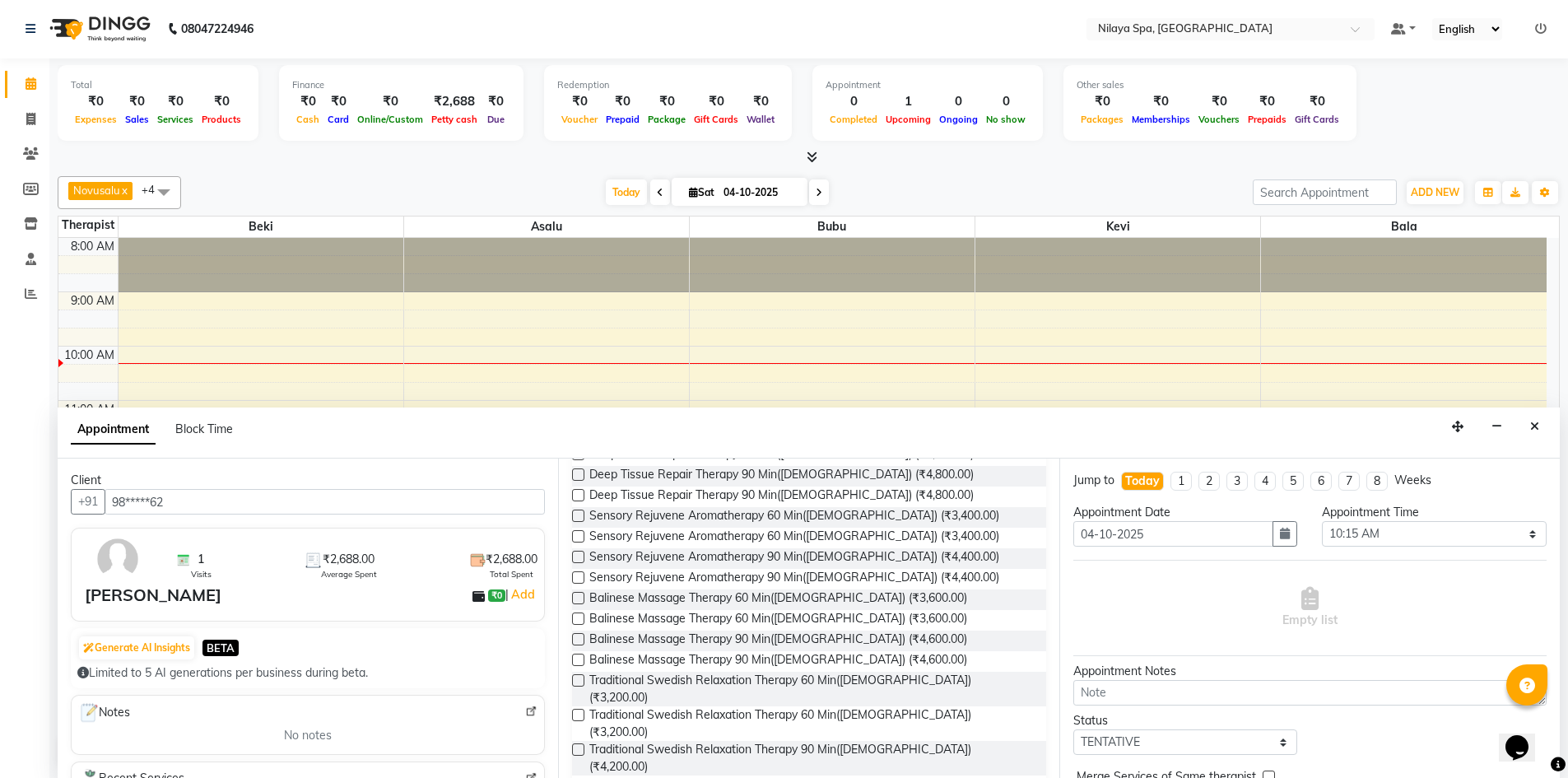
click at [580, 680] on label at bounding box center [578, 680] width 13 height 13
click at [580, 680] on input "checkbox" at bounding box center [577, 682] width 11 height 11
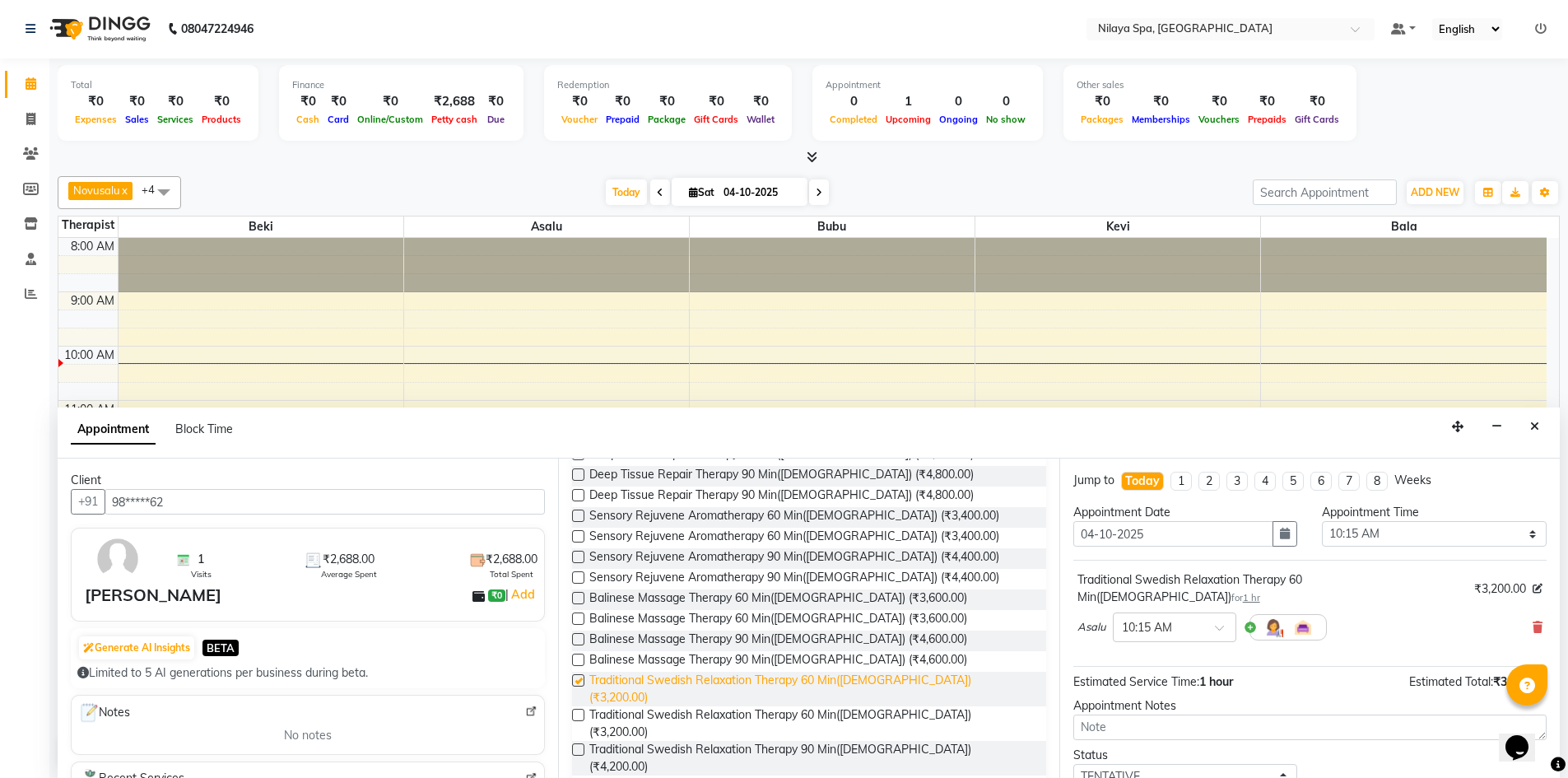
checkbox input "false"
click at [1223, 624] on span at bounding box center [1225, 632] width 21 height 18
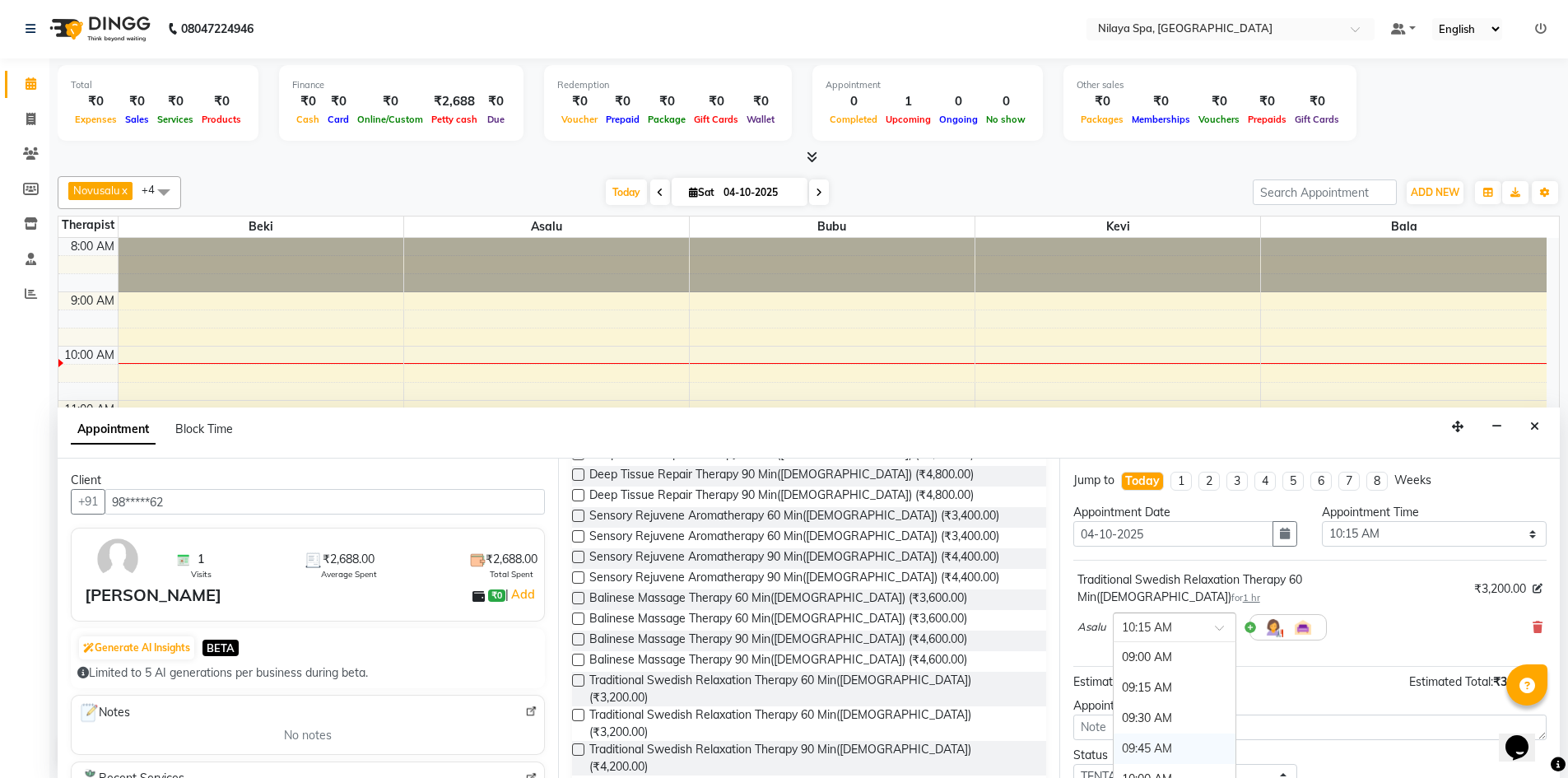
scroll to position [83, 0]
click at [1158, 712] on div "10:15 AM" at bounding box center [1175, 727] width 122 height 30
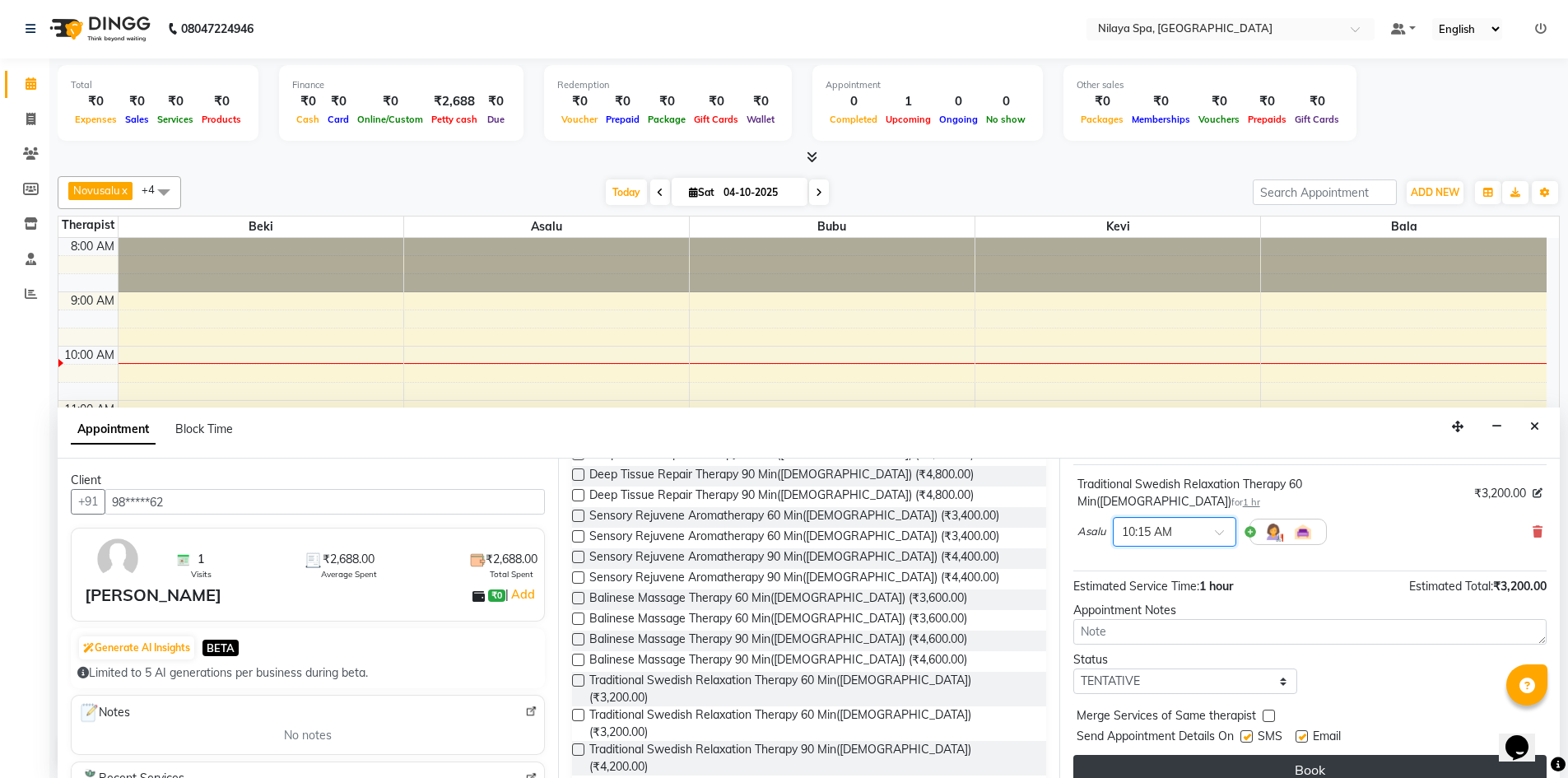
scroll to position [98, 0]
click at [1252, 752] on button "Book" at bounding box center [1309, 767] width 473 height 30
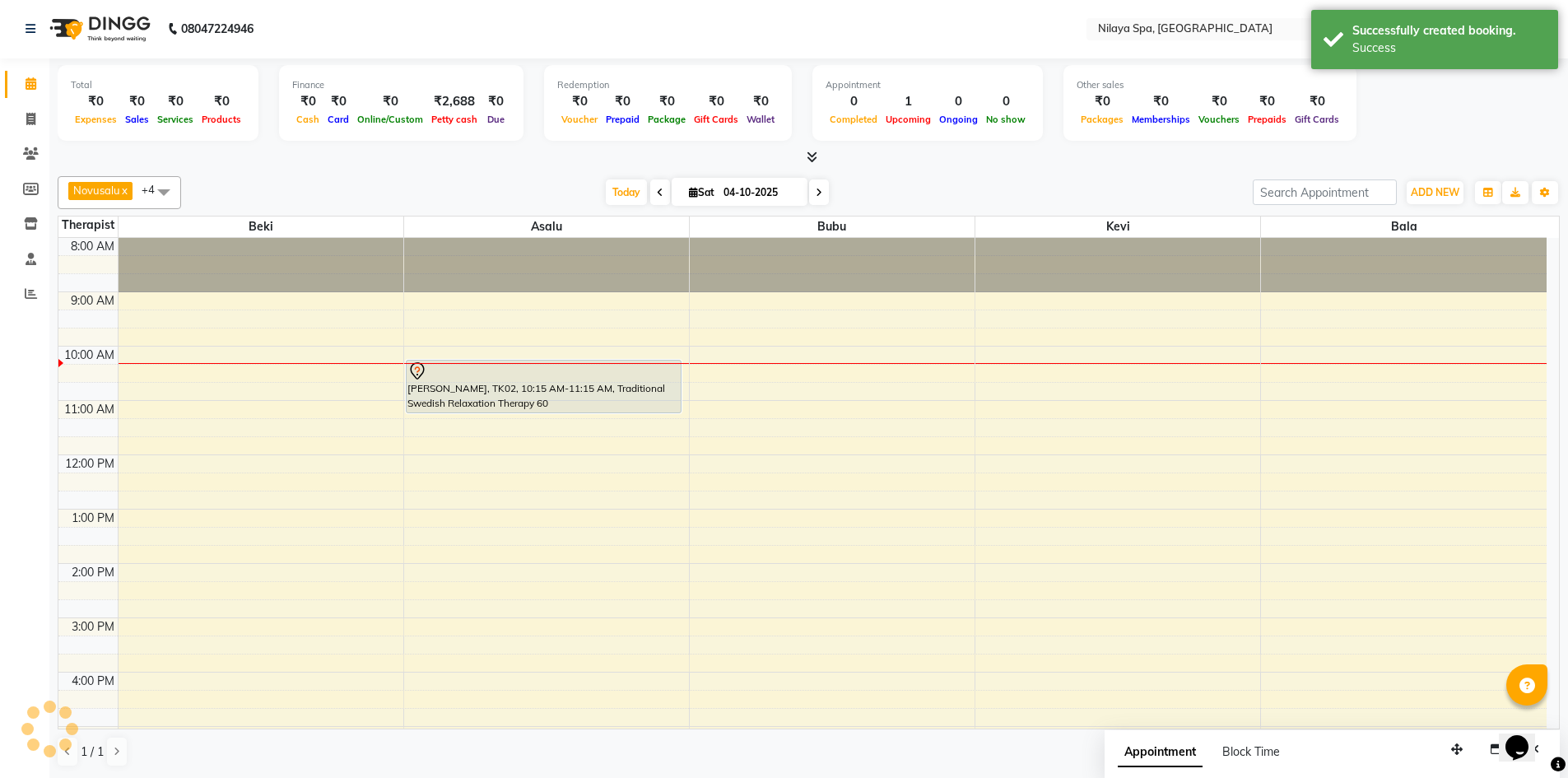
scroll to position [0, 0]
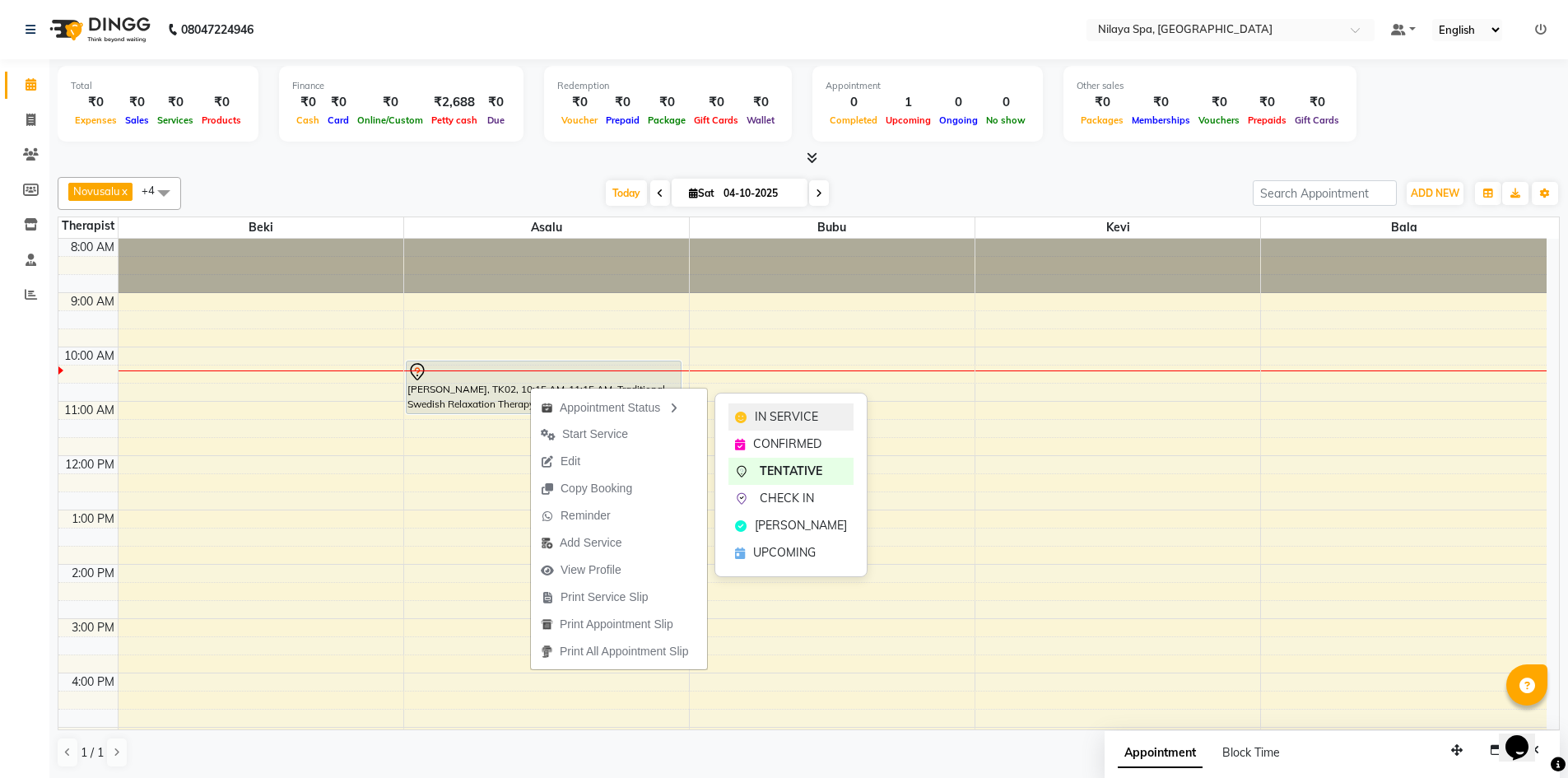
click at [748, 416] on div "IN SERVICE" at bounding box center [791, 417] width 125 height 28
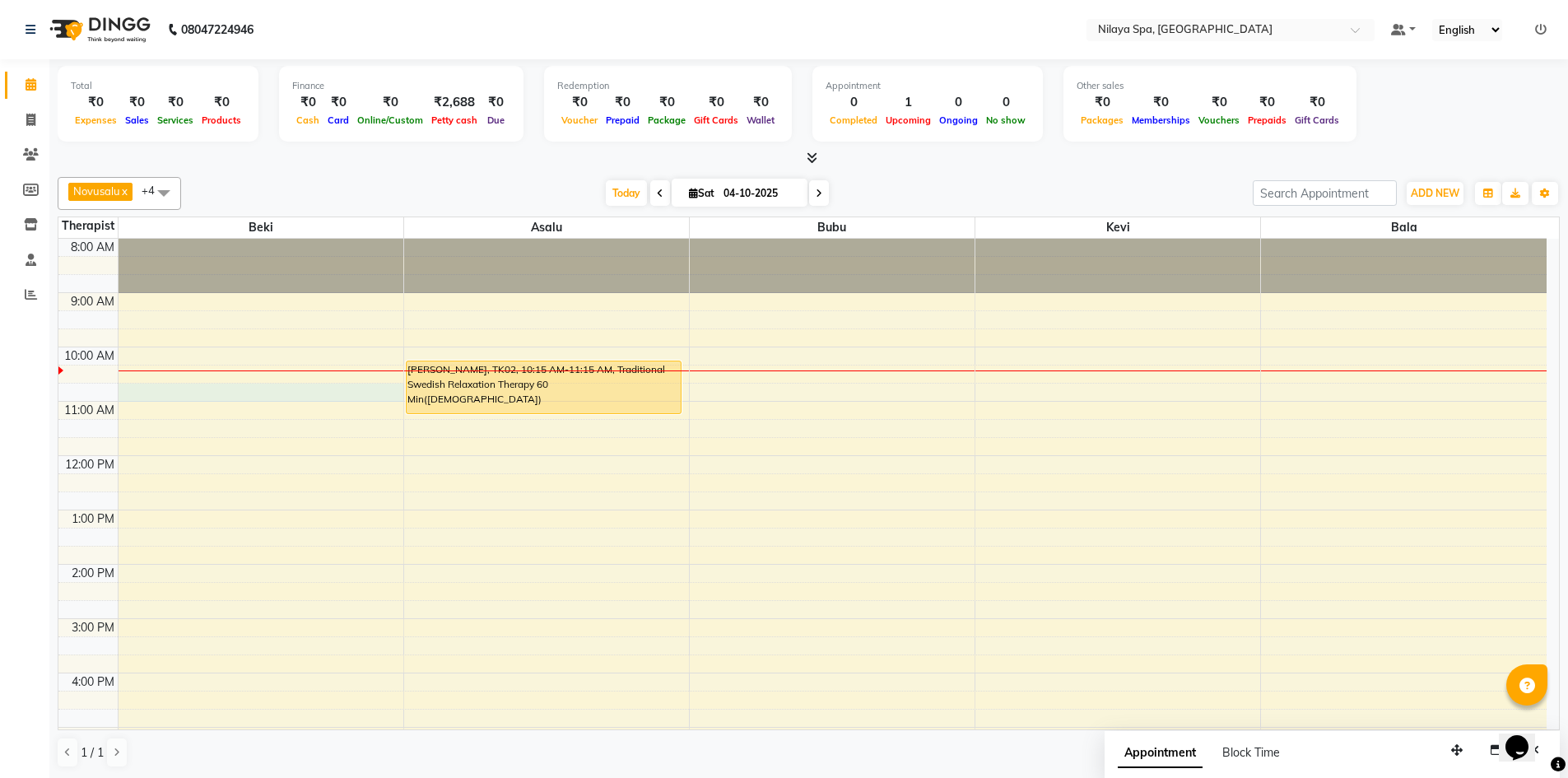
click at [157, 385] on div "8:00 AM 9:00 AM 10:00 AM 11:00 AM 12:00 PM 1:00 PM 2:00 PM 3:00 PM 4:00 PM 5:00…" at bounding box center [802, 673] width 1488 height 868
select select "92591"
select select "tentative"
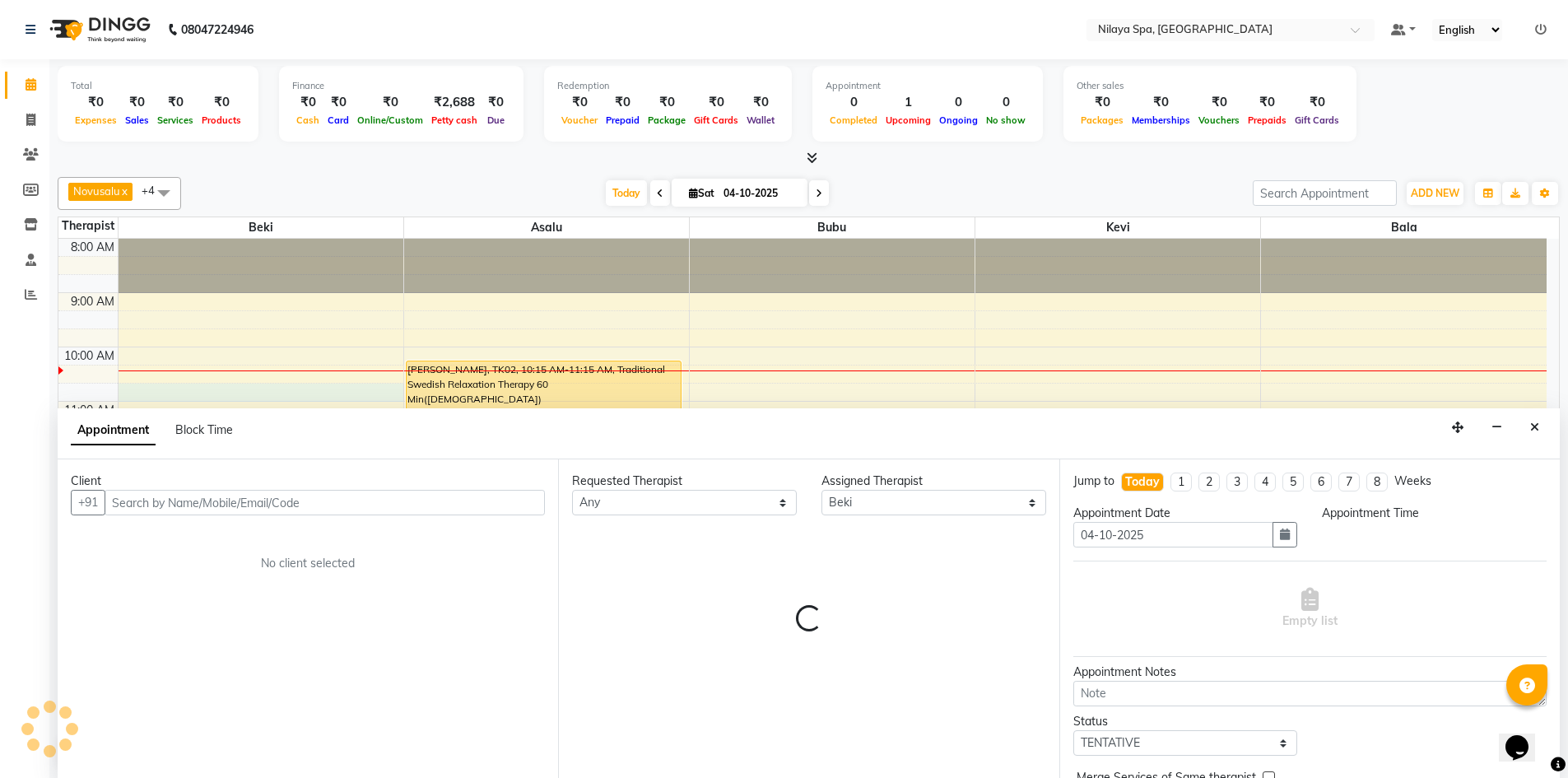
scroll to position [1, 0]
select select "645"
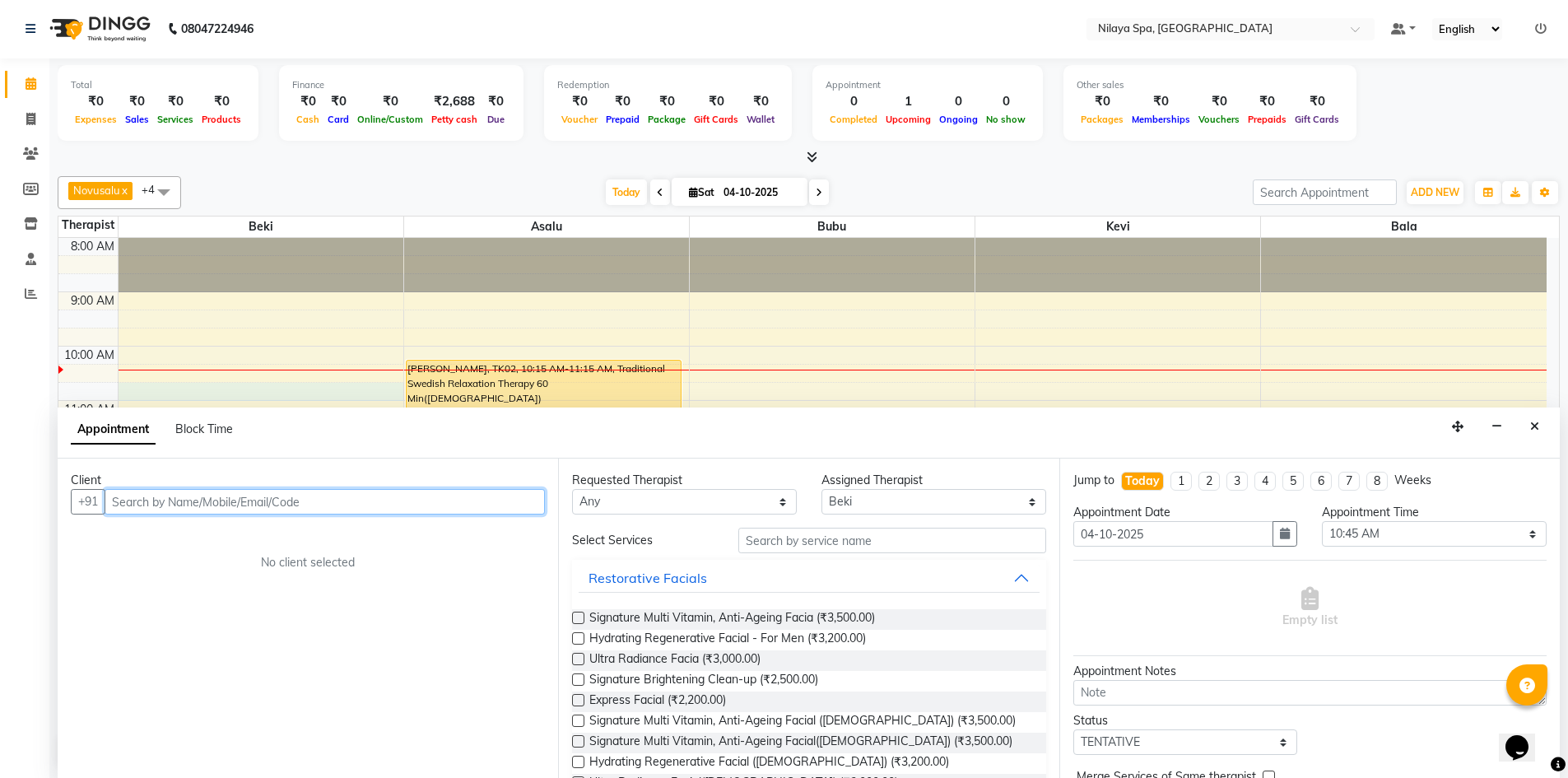
click at [154, 503] on input "text" at bounding box center [325, 502] width 441 height 26
type input "[PERSON_NAME][DEMOGRAPHIC_DATA]"
click at [496, 503] on span "Add Client" at bounding box center [511, 501] width 55 height 15
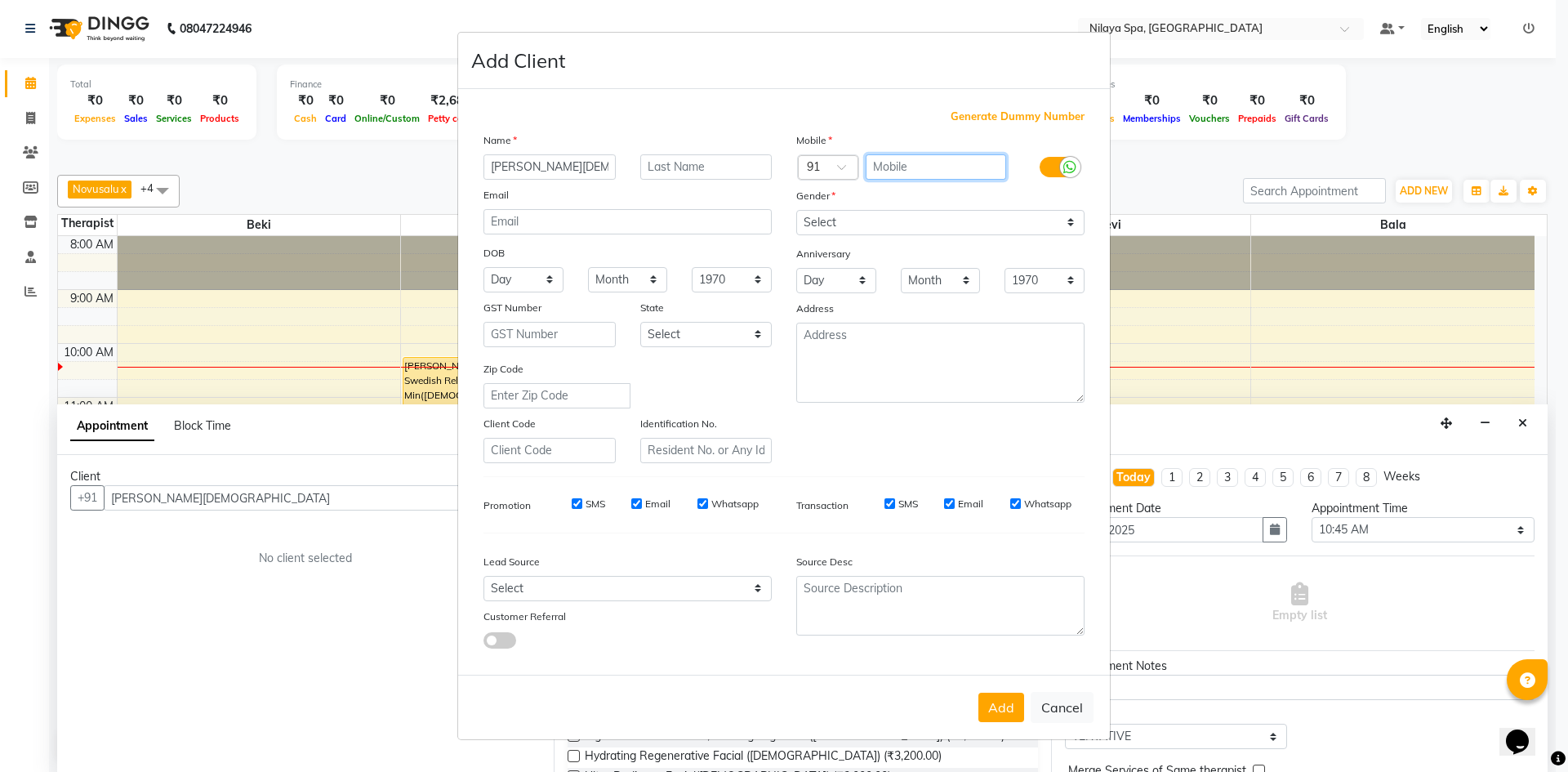
click at [922, 161] on input "text" at bounding box center [936, 167] width 141 height 25
type input "9903942585"
click at [1067, 219] on select "Select [DEMOGRAPHIC_DATA] [DEMOGRAPHIC_DATA] Other Prefer Not To Say" at bounding box center [940, 223] width 288 height 25
select select "[DEMOGRAPHIC_DATA]"
click at [796, 210] on select "Select [DEMOGRAPHIC_DATA] [DEMOGRAPHIC_DATA] Other Prefer Not To Say" at bounding box center [940, 223] width 288 height 25
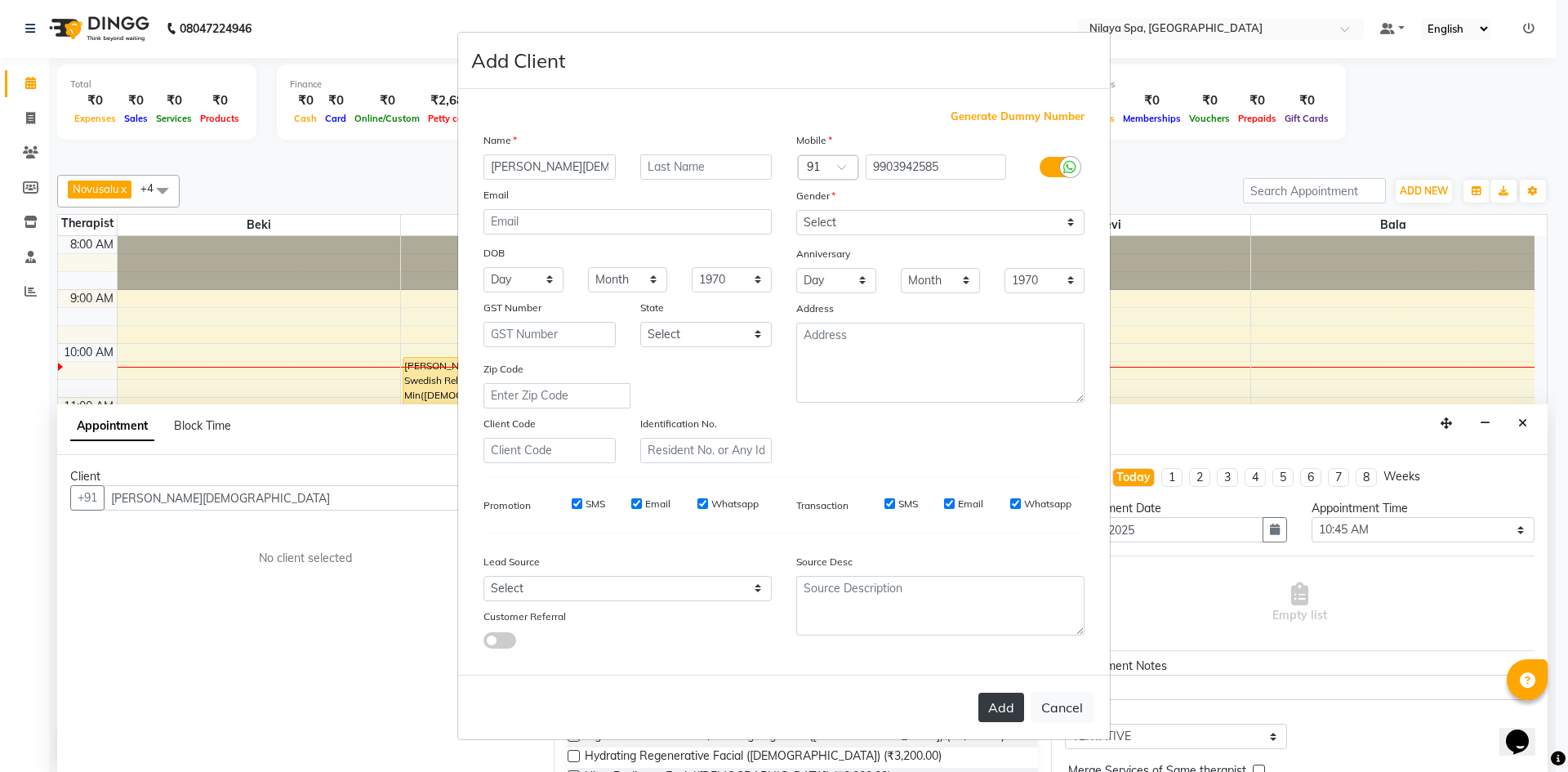
click at [996, 705] on button "Add" at bounding box center [1001, 708] width 46 height 29
type input "99******85"
select select
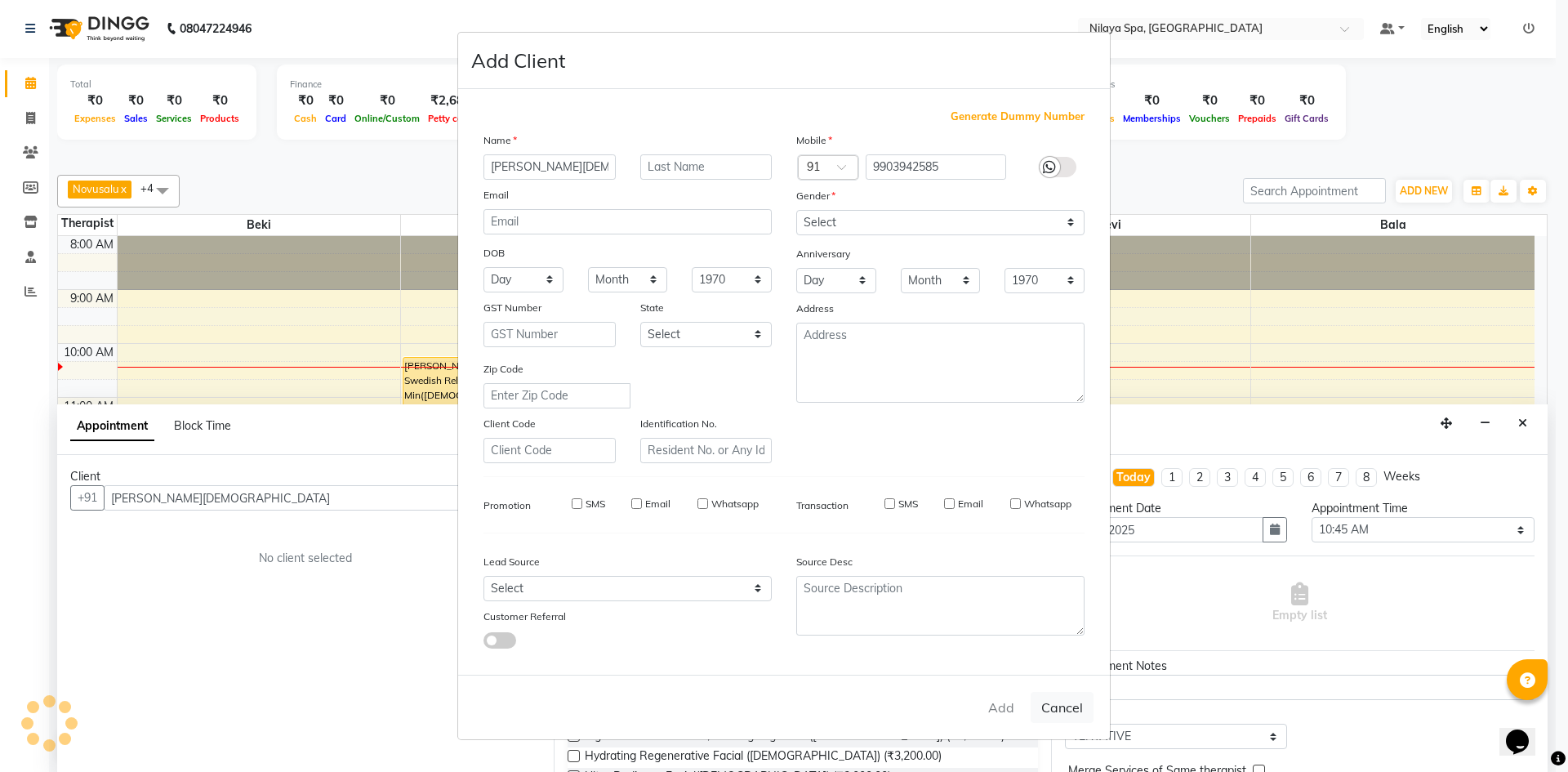
select select
checkbox input "false"
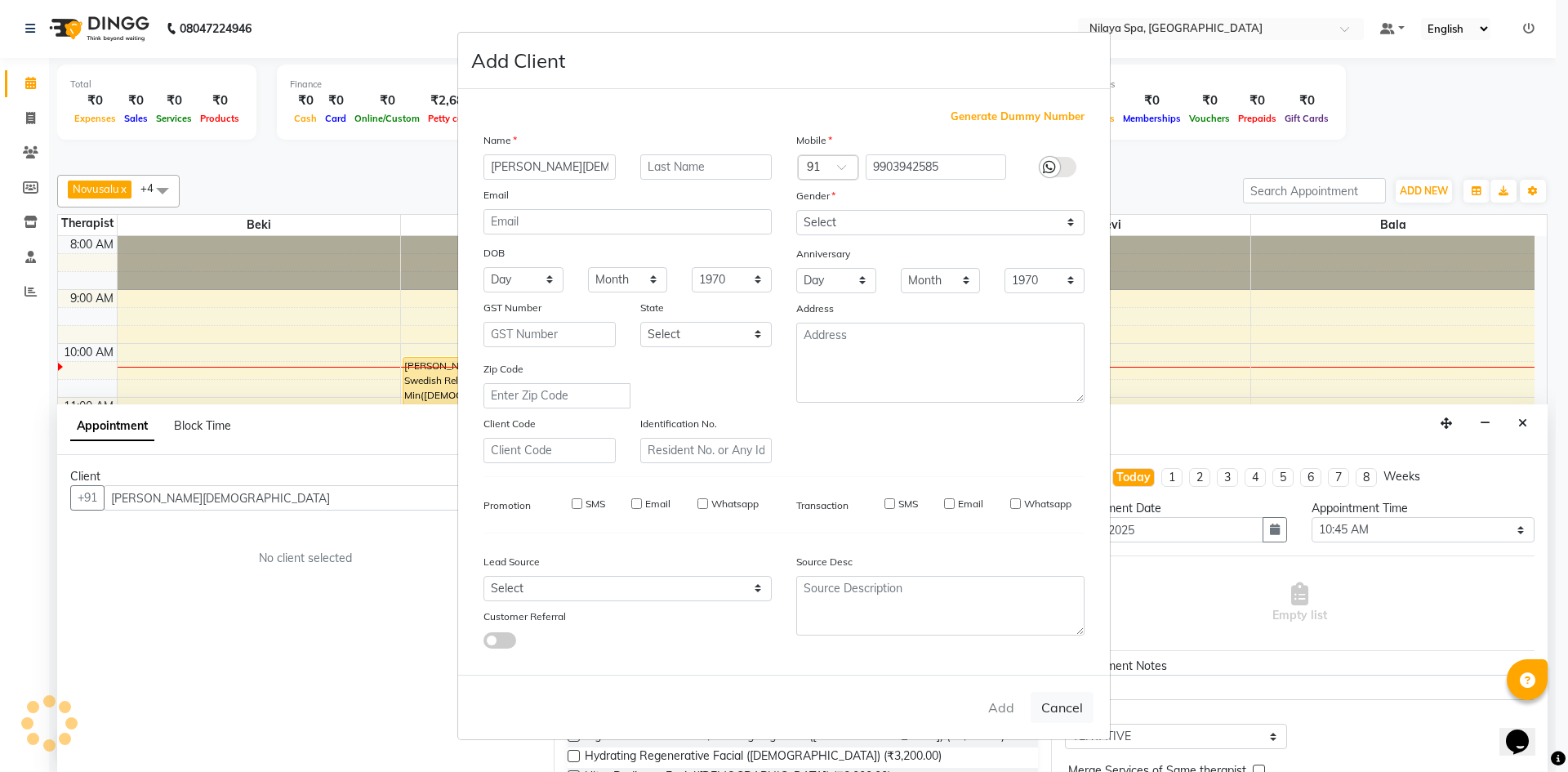
checkbox input "false"
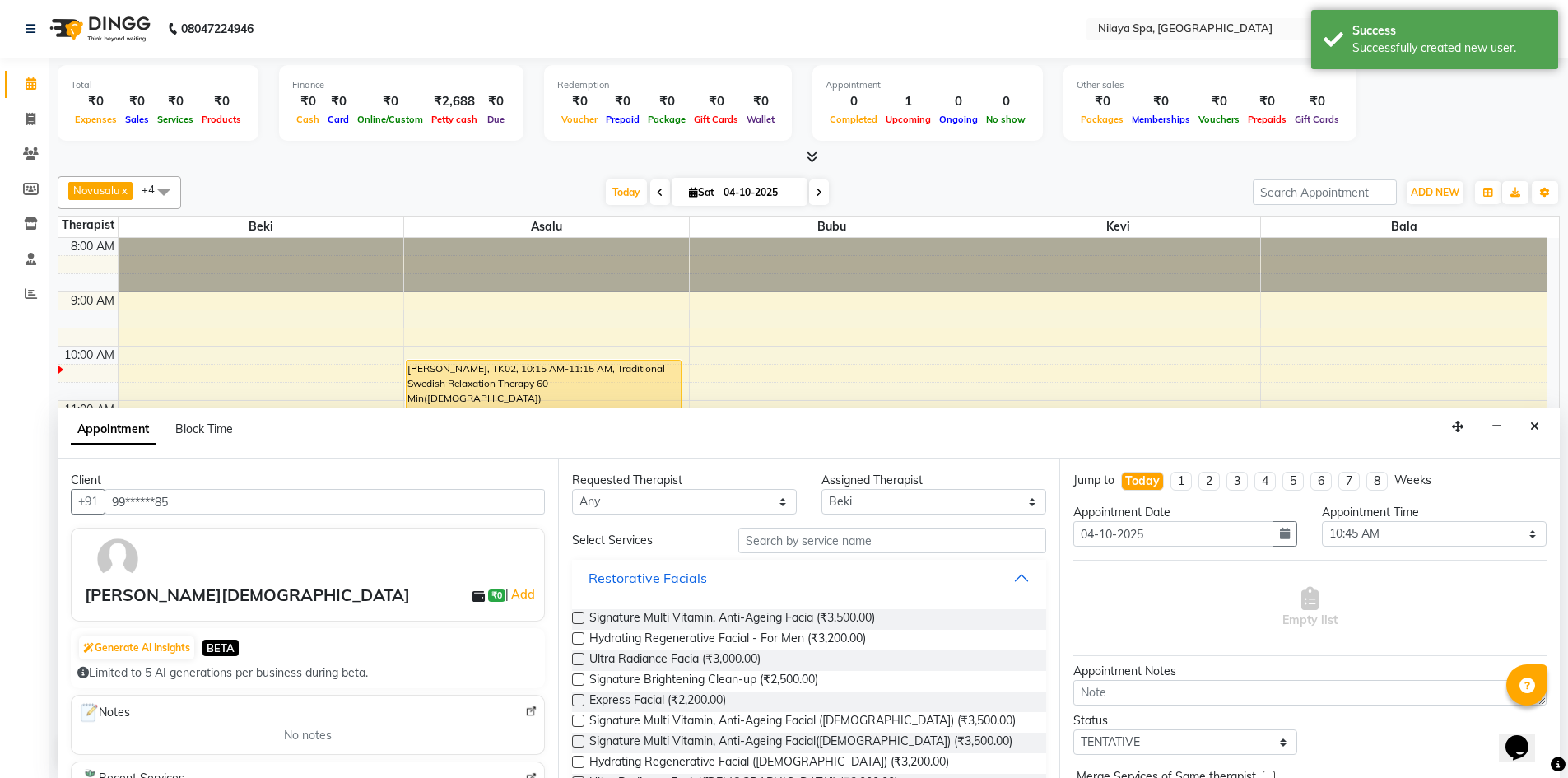
click at [1004, 578] on button "Restorative Facials" at bounding box center [809, 577] width 460 height 30
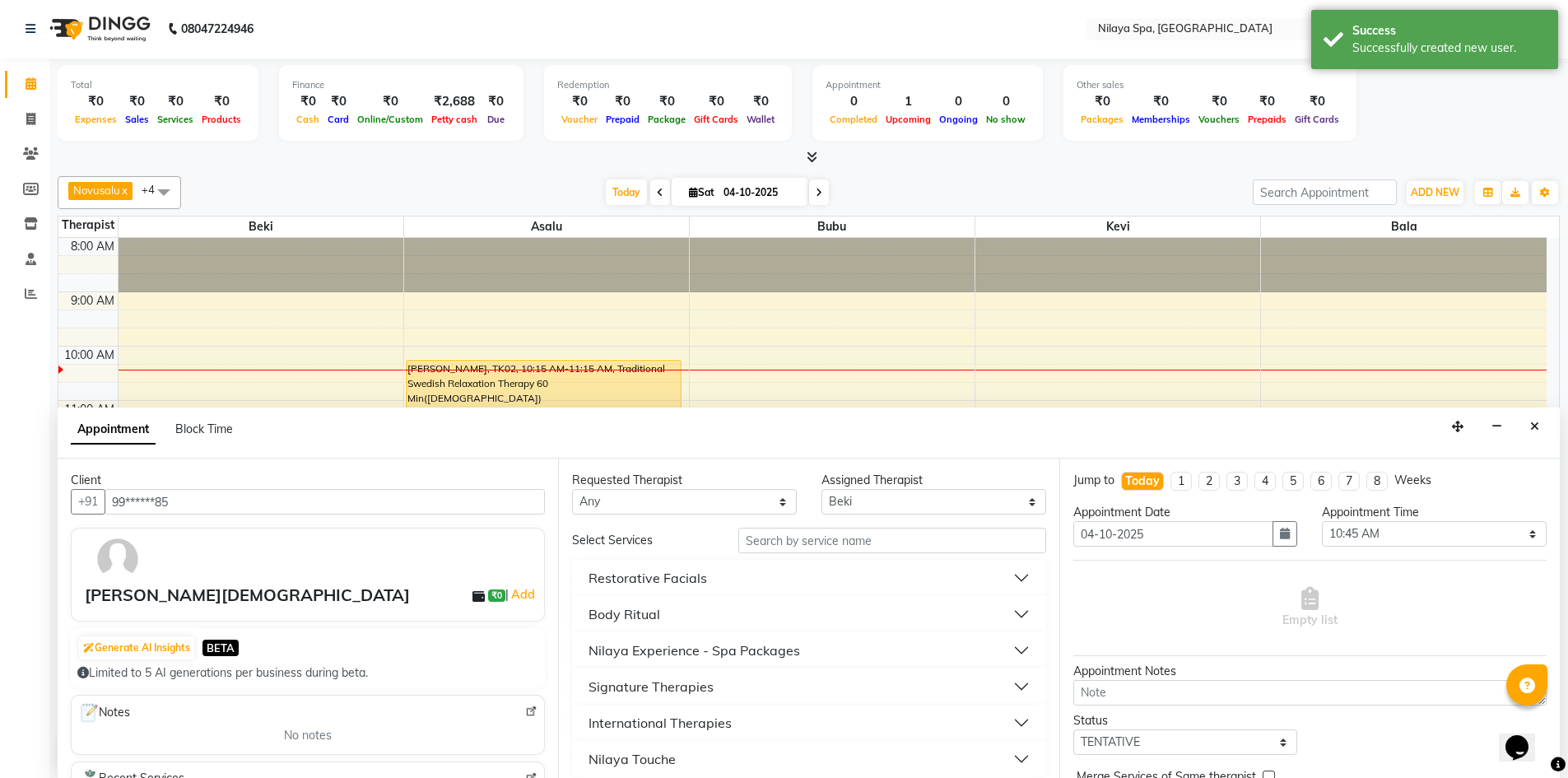
scroll to position [13, 0]
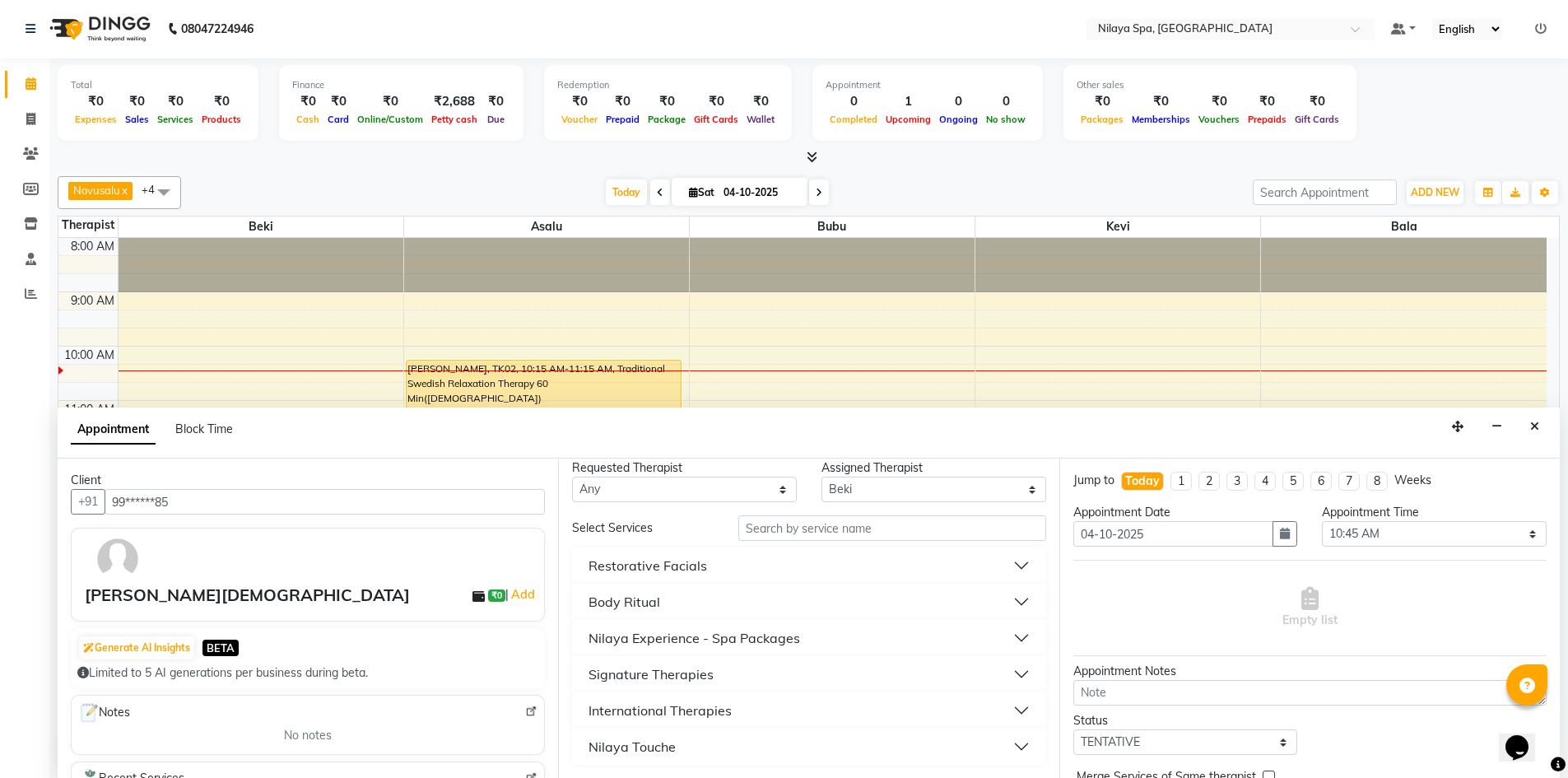
click at [638, 713] on div "International Therapies" at bounding box center [660, 710] width 144 height 20
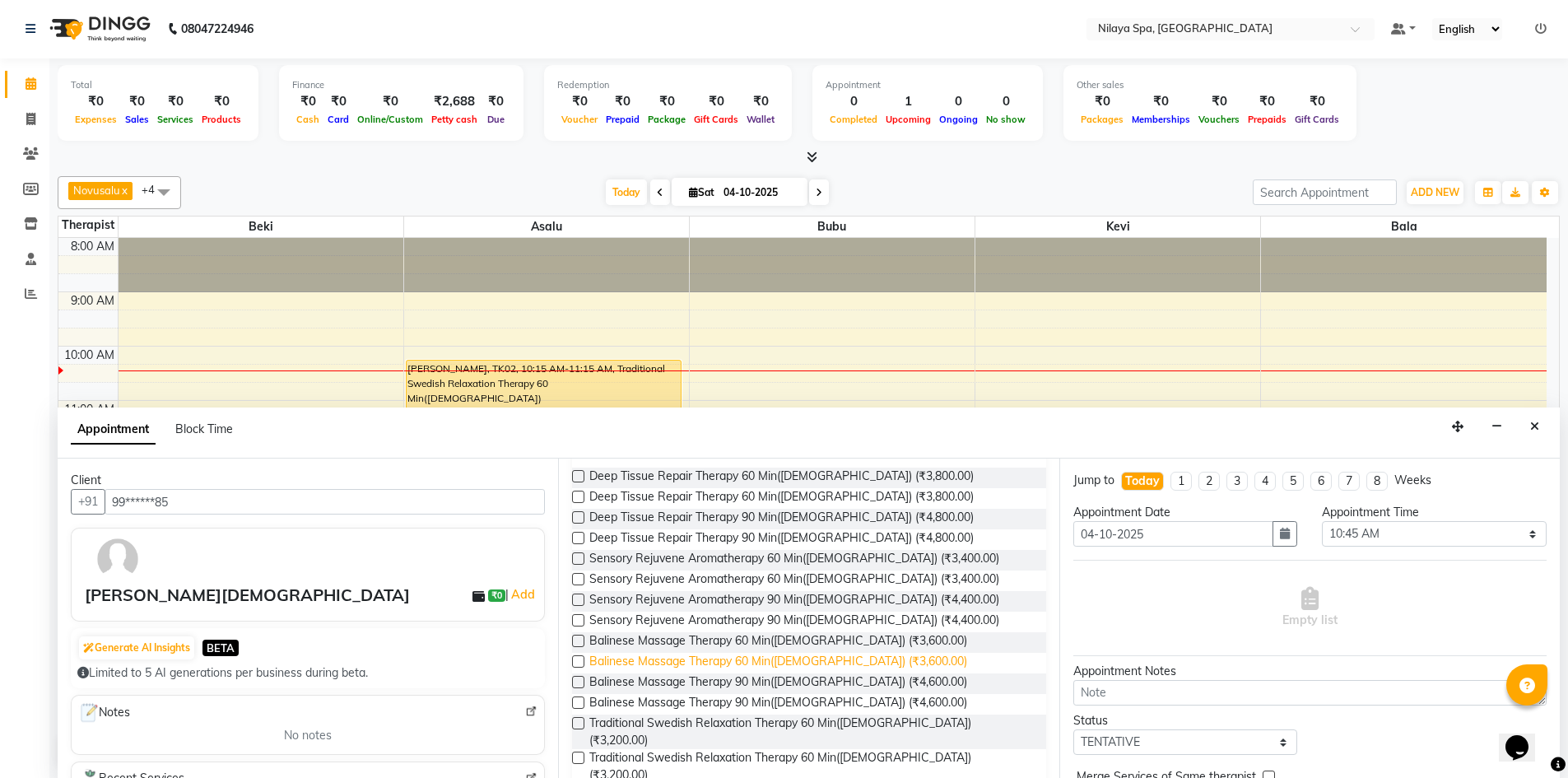
scroll to position [177, 0]
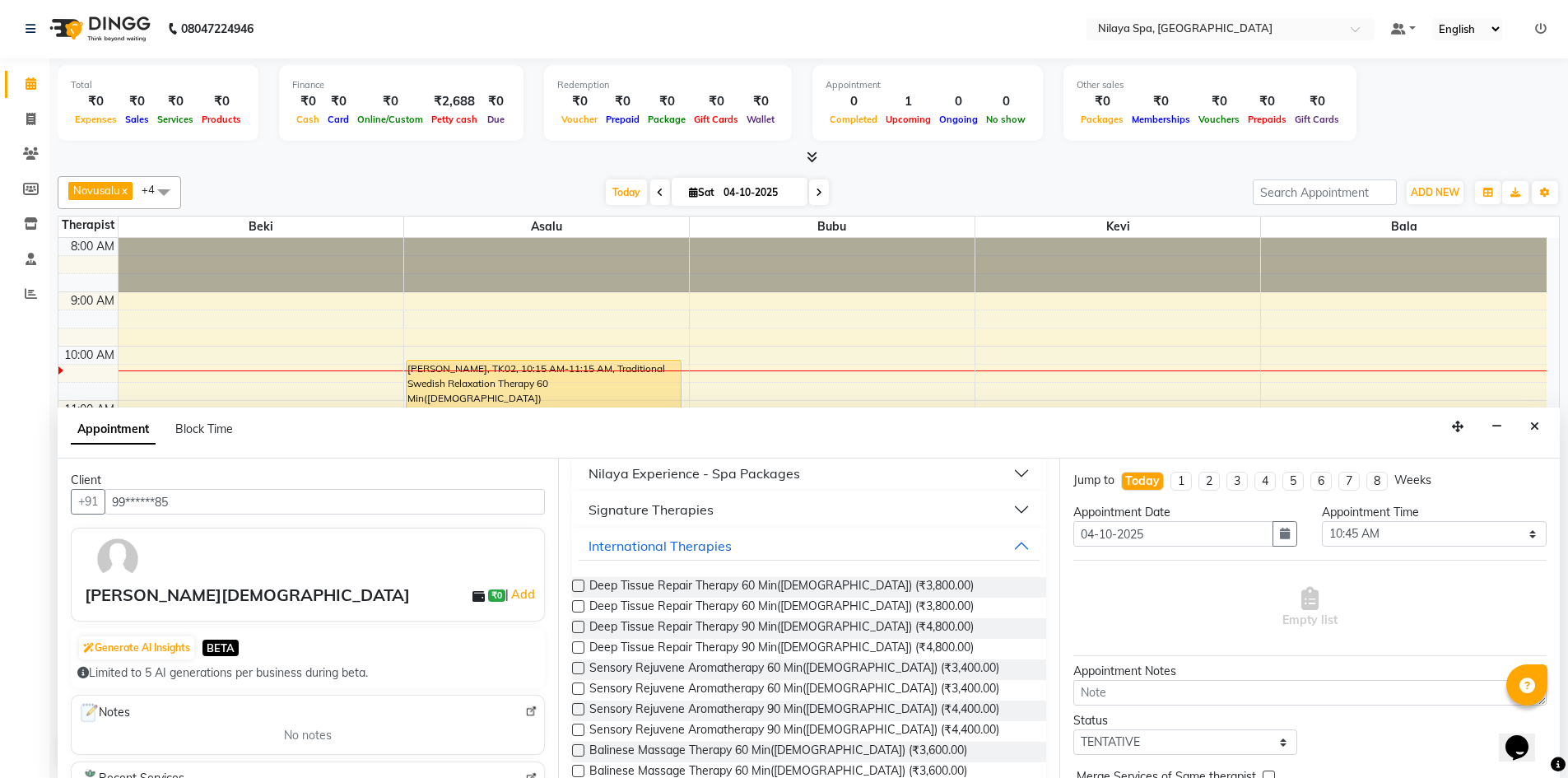
click at [578, 588] on label at bounding box center [578, 585] width 13 height 13
click at [578, 588] on input "checkbox" at bounding box center [577, 587] width 11 height 11
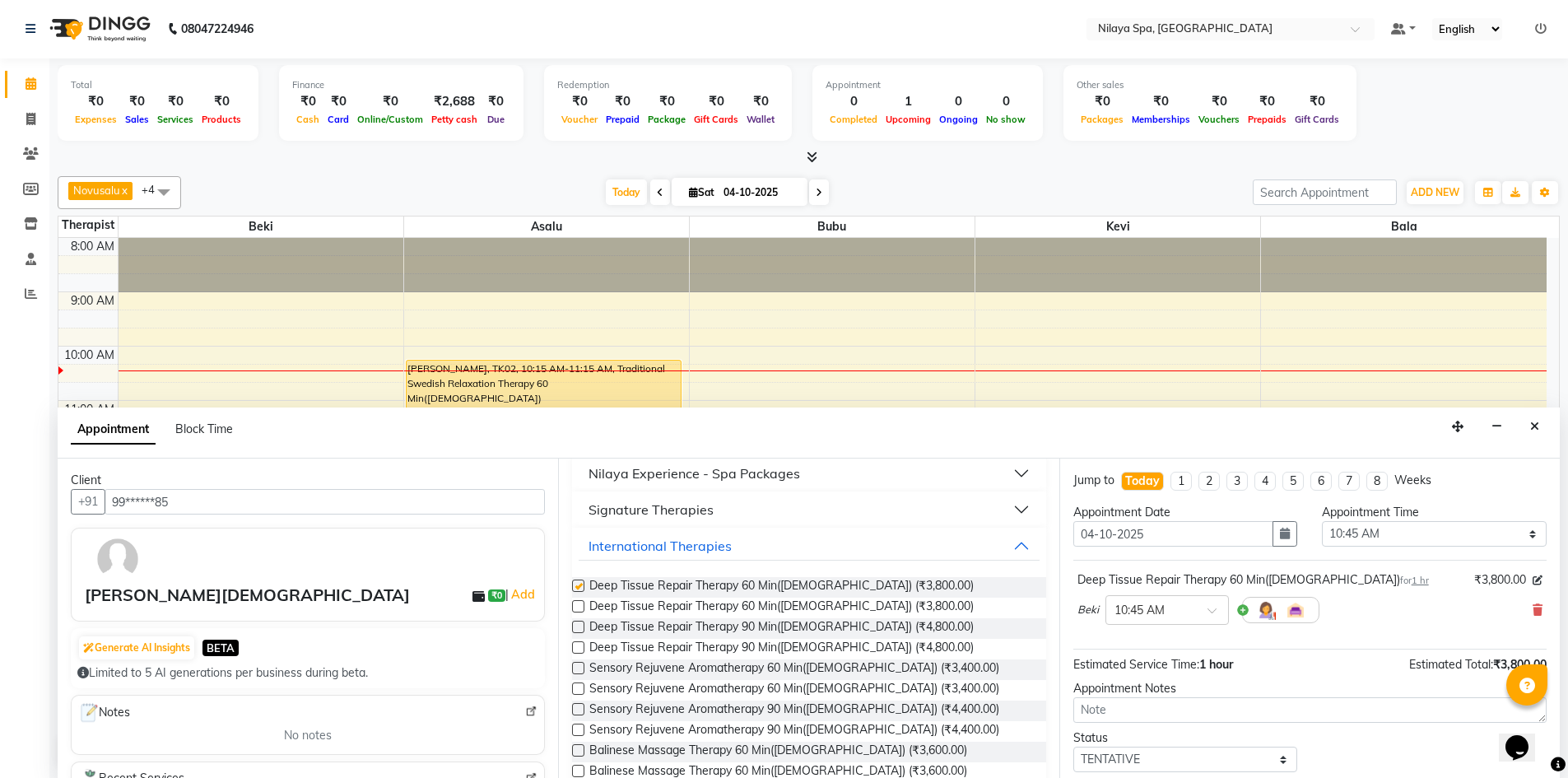
checkbox input "false"
click at [1214, 613] on span at bounding box center [1218, 616] width 21 height 18
click at [1149, 688] on div "10:30 AM" at bounding box center [1168, 691] width 122 height 30
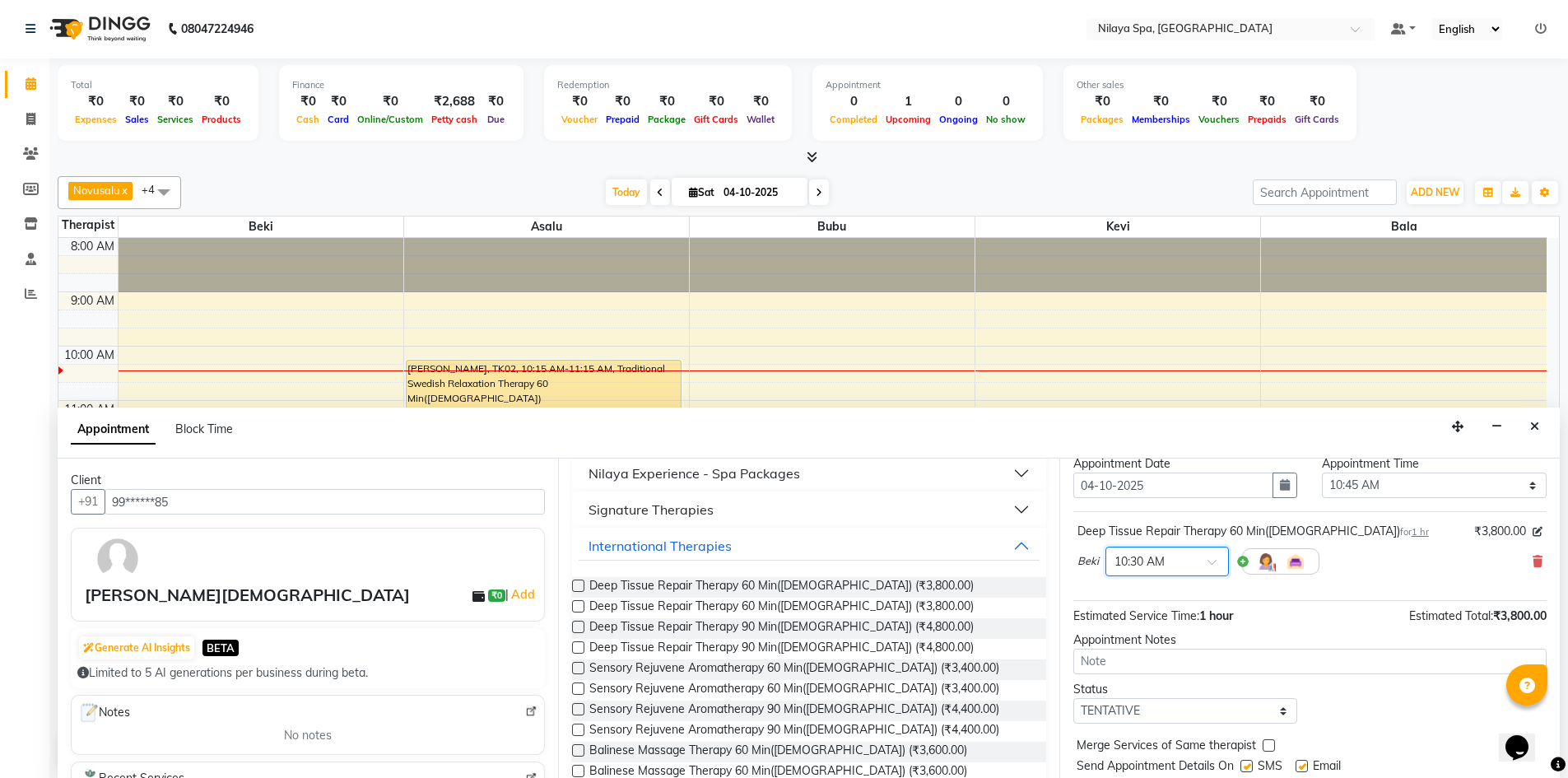
scroll to position [98, 0]
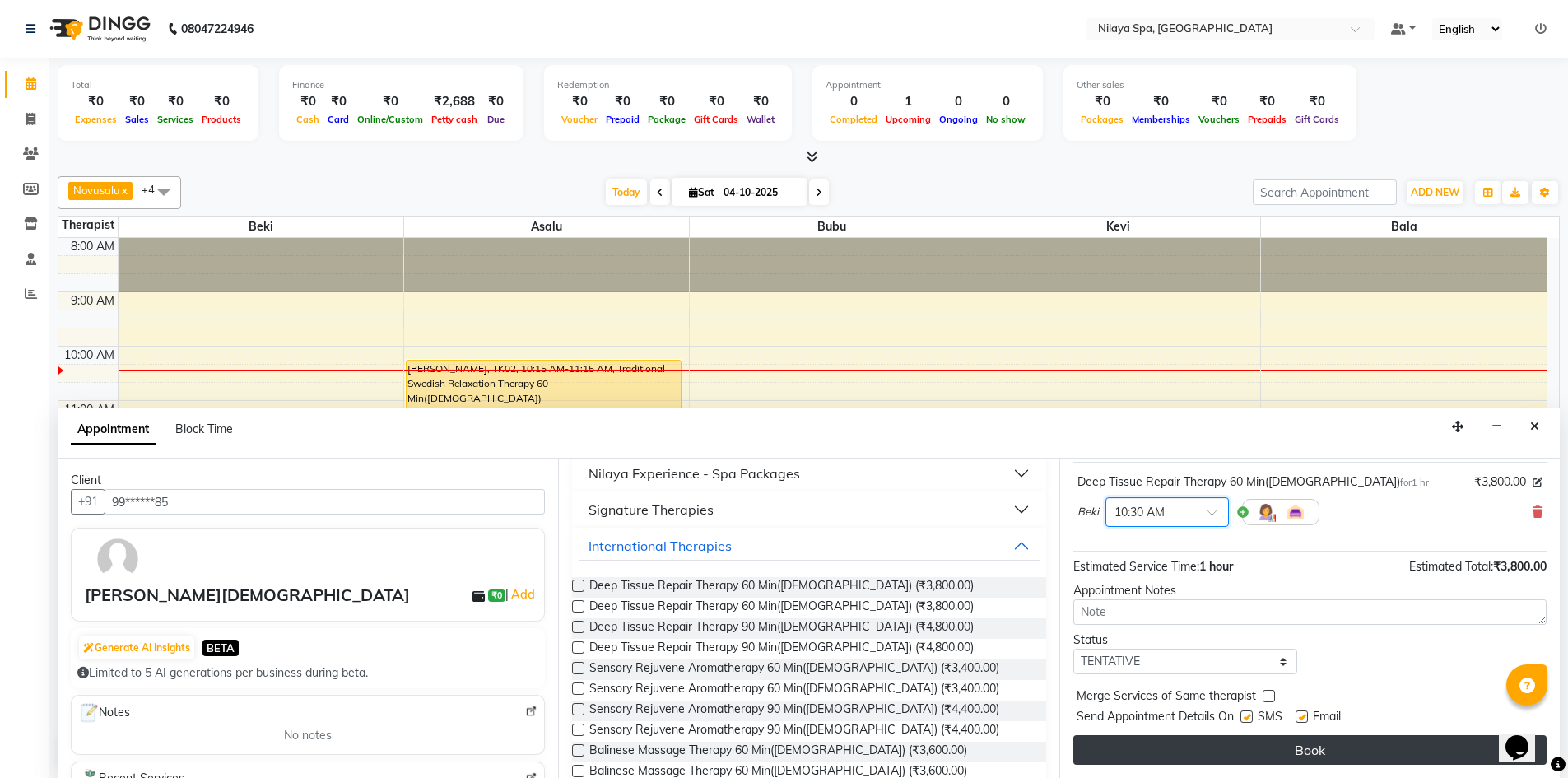
click at [1212, 755] on button "Book" at bounding box center [1309, 749] width 473 height 30
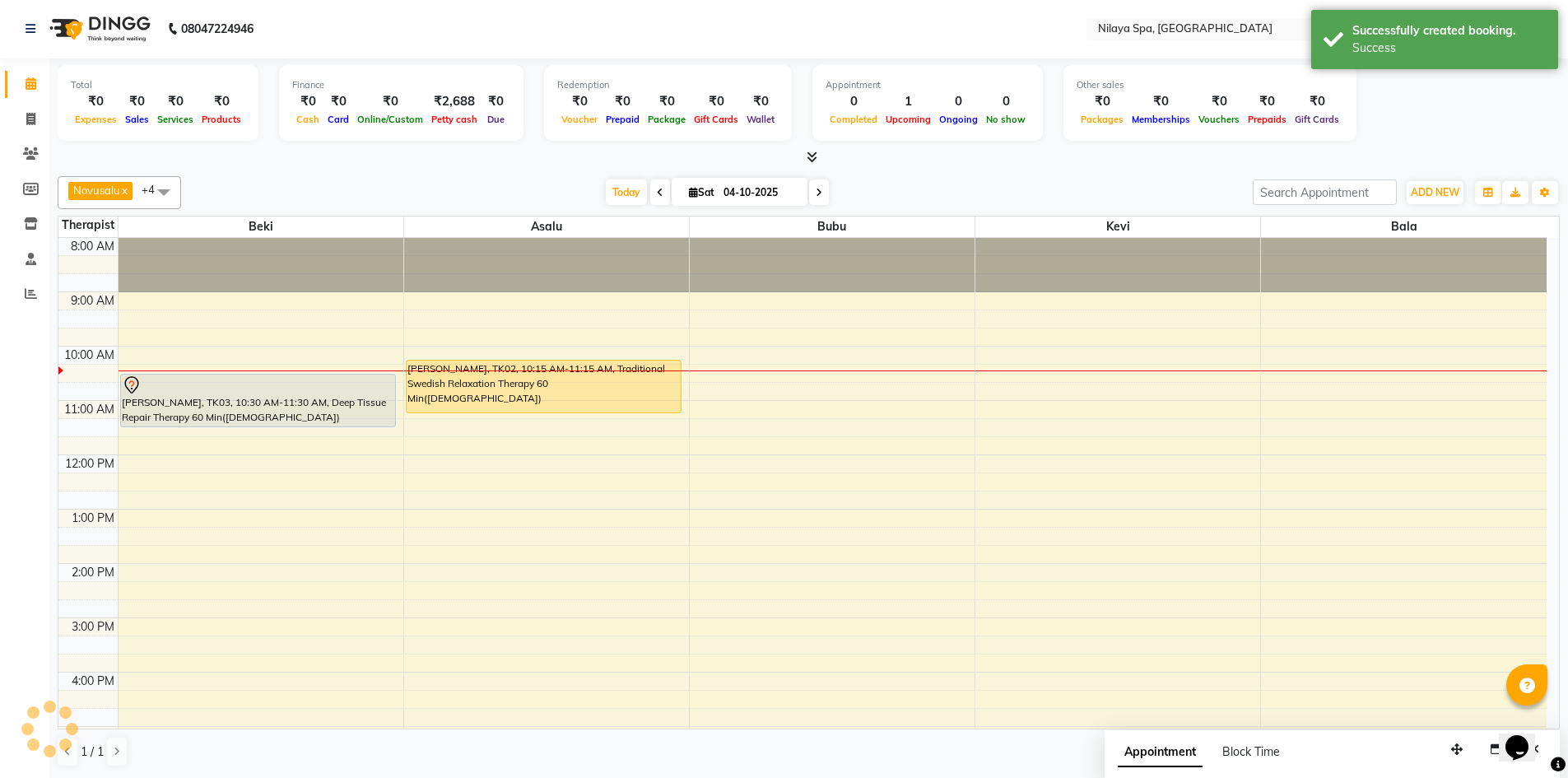
scroll to position [0, 0]
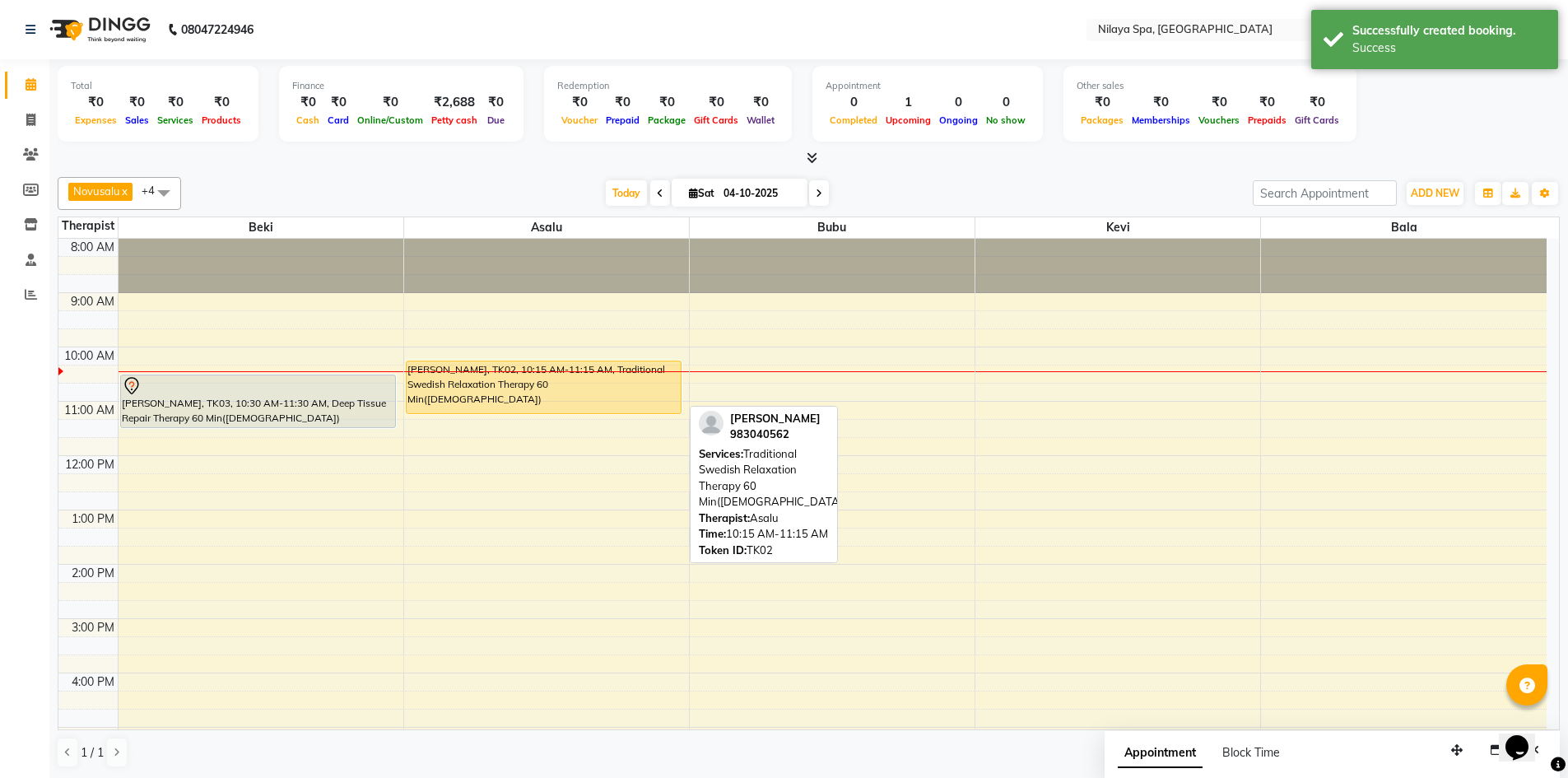
click at [574, 407] on div "[PERSON_NAME], TK02, 10:15 AM-11:15 AM, Traditional Swedish Relaxation Therapy …" at bounding box center [544, 387] width 275 height 52
select select "1"
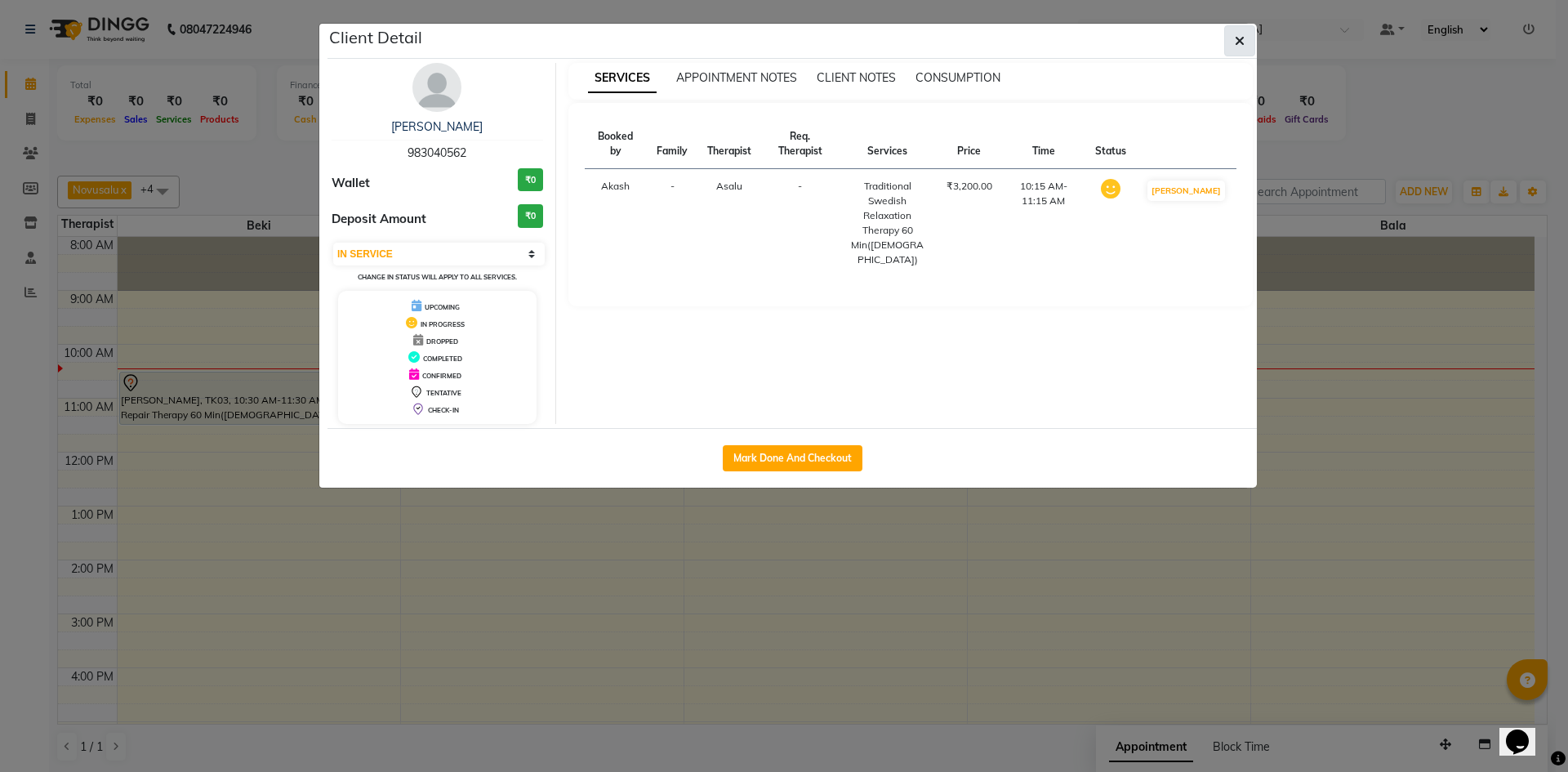
click at [1253, 45] on button "button" at bounding box center [1240, 41] width 31 height 31
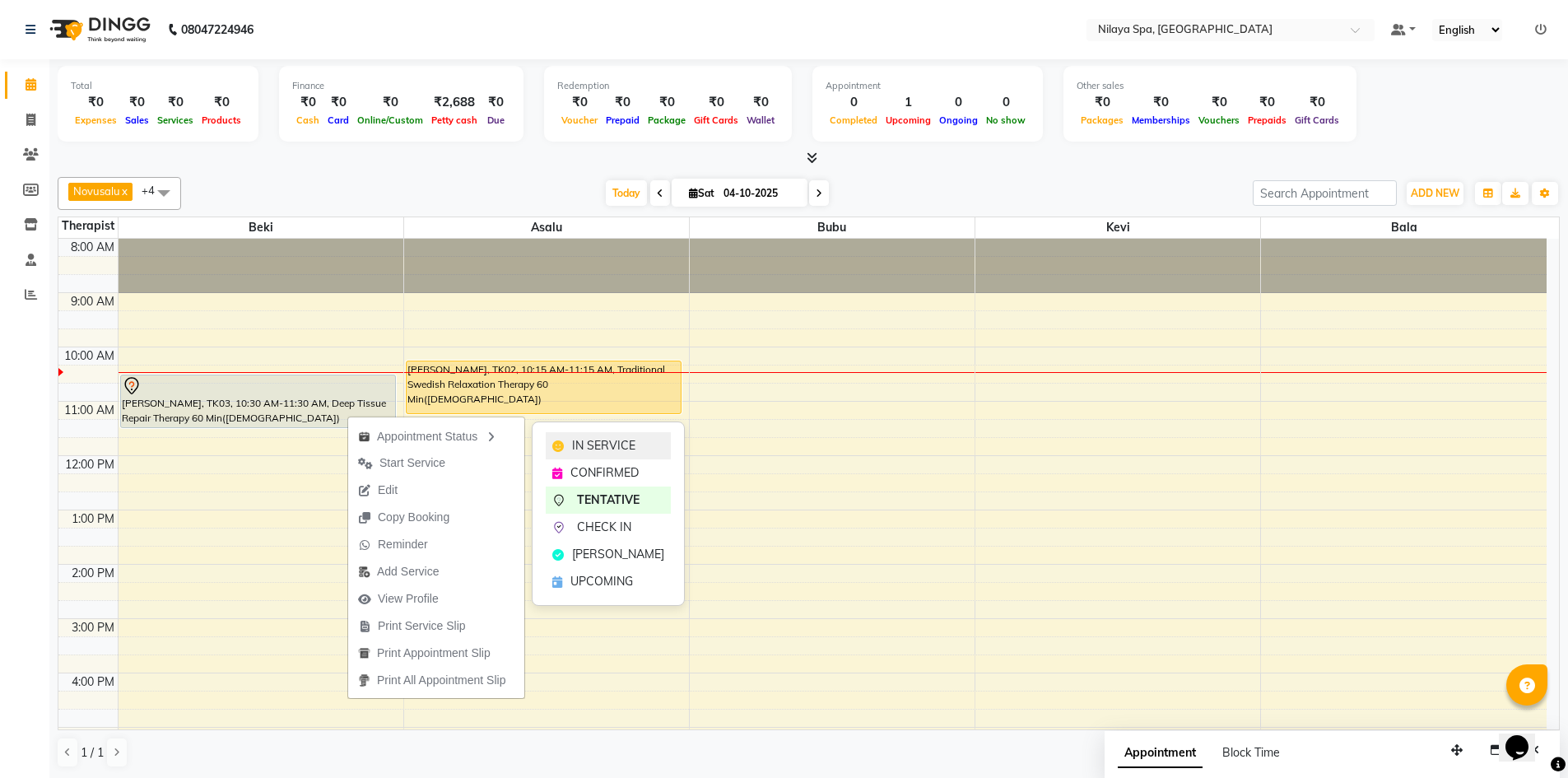
click at [570, 444] on div "IN SERVICE" at bounding box center [608, 446] width 125 height 28
